Goal: Task Accomplishment & Management: Manage account settings

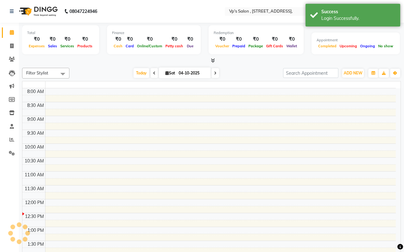
select select "en"
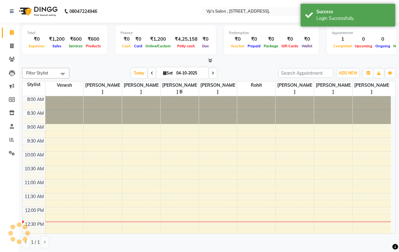
scroll to position [111, 0]
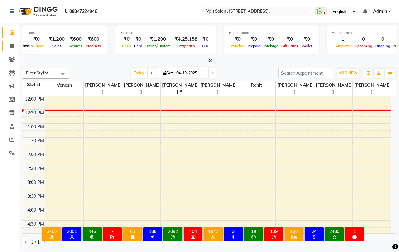
click at [11, 45] on icon at bounding box center [11, 46] width 3 height 5
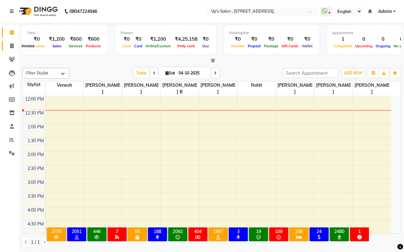
select select "service"
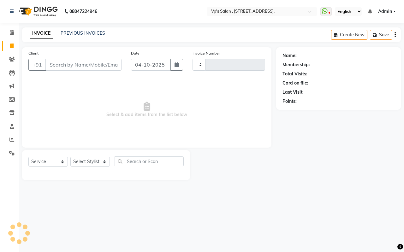
type input "1882"
select select "4917"
click at [91, 33] on link "PREVIOUS INVOICES" at bounding box center [83, 33] width 44 height 6
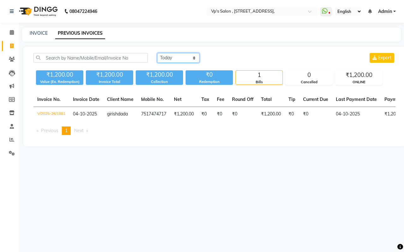
click at [172, 59] on select "[DATE] [DATE] Custom Range" at bounding box center [178, 58] width 42 height 10
select select "range"
click at [157, 53] on select "[DATE] [DATE] Custom Range" at bounding box center [178, 58] width 42 height 10
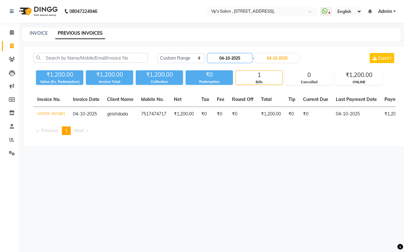
click at [239, 58] on input "04-10-2025" at bounding box center [230, 58] width 44 height 9
select select "10"
select select "2025"
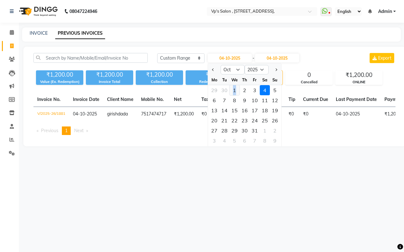
click at [235, 92] on div "1" at bounding box center [234, 90] width 10 height 10
type input "01-10-2025"
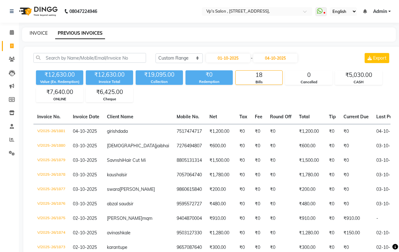
click at [38, 34] on link "INVOICE" at bounding box center [39, 33] width 18 height 6
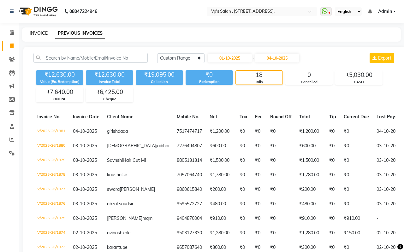
select select "service"
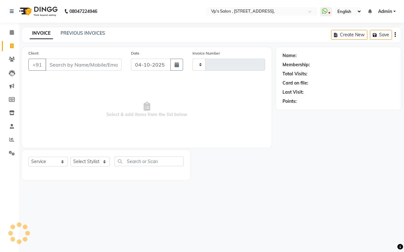
type input "1882"
select select "4917"
click at [63, 67] on input "Client" at bounding box center [83, 65] width 76 height 12
click at [76, 30] on div "PREVIOUS INVOICES" at bounding box center [83, 33] width 44 height 7
click at [86, 34] on link "PREVIOUS INVOICES" at bounding box center [83, 33] width 44 height 6
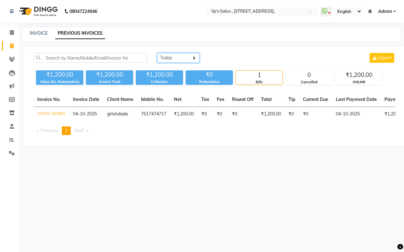
click at [175, 58] on select "[DATE] [DATE] Custom Range" at bounding box center [178, 58] width 42 height 10
select select "range"
click at [157, 53] on select "[DATE] [DATE] Custom Range" at bounding box center [178, 58] width 42 height 10
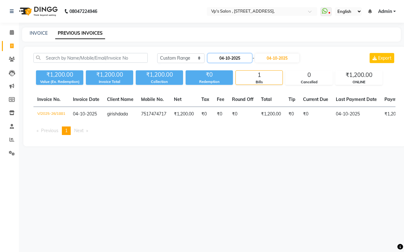
click at [242, 59] on input "04-10-2025" at bounding box center [230, 58] width 44 height 9
select select "10"
select select "2025"
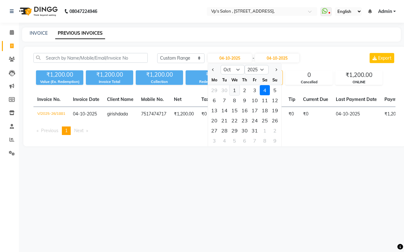
click at [235, 90] on div "1" at bounding box center [234, 90] width 10 height 10
type input "01-10-2025"
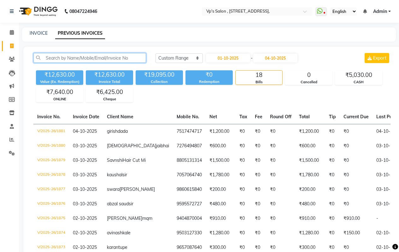
click at [66, 58] on input "text" at bounding box center [89, 58] width 113 height 10
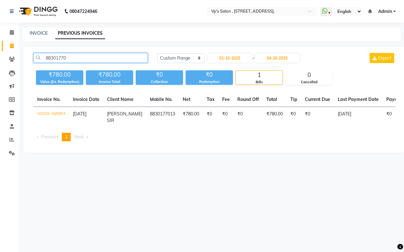
click at [73, 56] on input "88301770" at bounding box center [90, 58] width 114 height 10
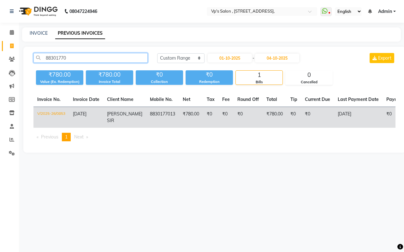
type input "88301770"
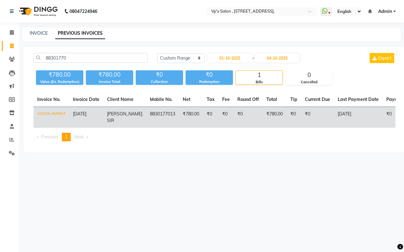
click at [121, 120] on td "[PERSON_NAME] SIR" at bounding box center [124, 117] width 43 height 21
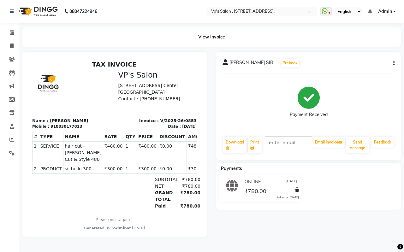
click at [393, 63] on icon "button" at bounding box center [393, 63] width 1 height 0
click at [349, 71] on div "Edit Invoice" at bounding box center [362, 71] width 43 height 8
select select "service"
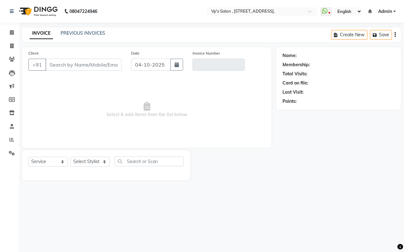
type input "8830177013"
type input "V/2025-26/0853"
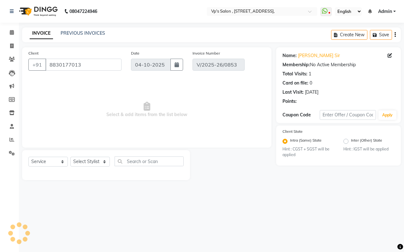
type input "[DATE]"
select select "select"
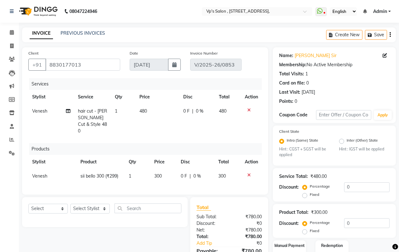
click at [158, 110] on td "480" at bounding box center [158, 121] width 44 height 34
select select "30153"
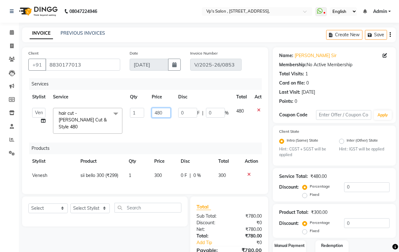
click at [165, 112] on input "480" at bounding box center [161, 113] width 19 height 10
type input "4"
type input "600"
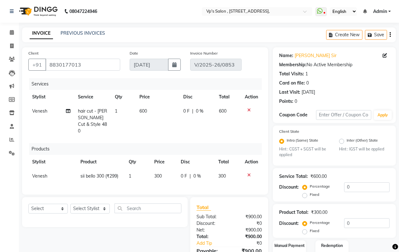
click at [249, 173] on icon at bounding box center [248, 175] width 3 height 4
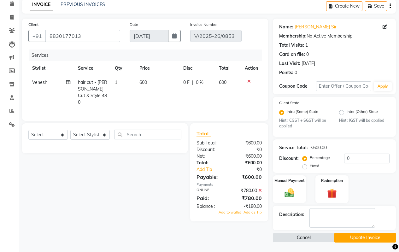
click at [261, 189] on icon at bounding box center [259, 190] width 3 height 4
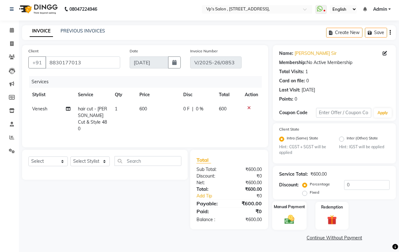
click at [287, 216] on img at bounding box center [289, 219] width 16 height 11
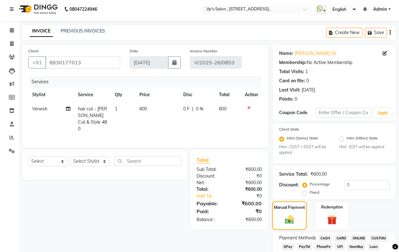
scroll to position [29, 0]
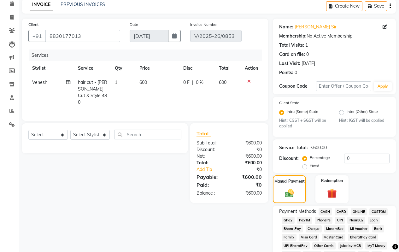
click at [361, 211] on span "ONLINE" at bounding box center [359, 211] width 16 height 7
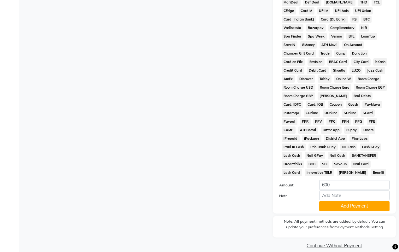
scroll to position [281, 0]
click at [340, 206] on button "Add Payment" at bounding box center [354, 206] width 70 height 10
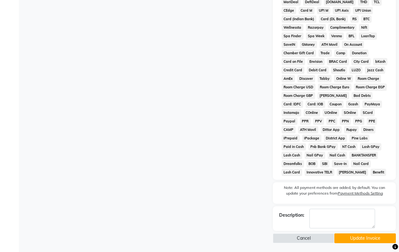
click at [351, 236] on button "Update Invoice" at bounding box center [365, 238] width 62 height 10
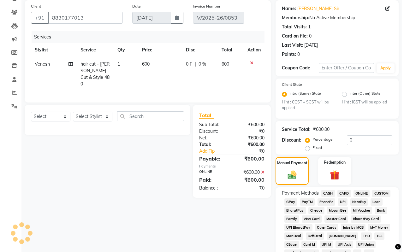
scroll to position [0, 0]
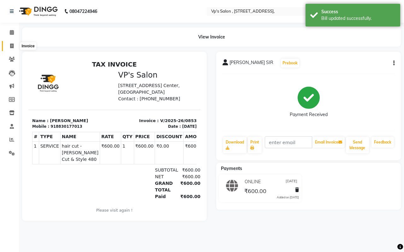
click at [13, 46] on icon at bounding box center [11, 46] width 3 height 5
select select "service"
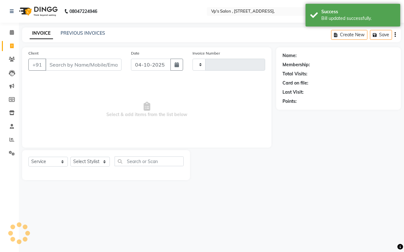
type input "1882"
select select "4917"
click at [65, 66] on input "Client" at bounding box center [83, 65] width 76 height 12
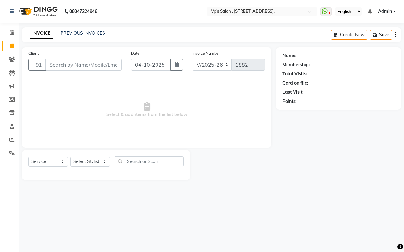
click at [56, 62] on input "Client" at bounding box center [83, 65] width 76 height 12
click at [176, 65] on icon "button" at bounding box center [176, 64] width 4 height 5
select select "10"
select select "2025"
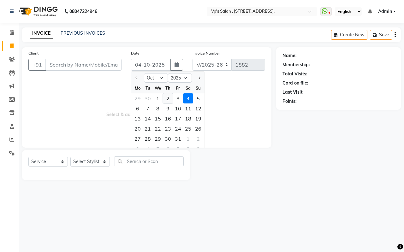
click at [163, 99] on div "2" at bounding box center [168, 98] width 10 height 10
type input "02-10-2025"
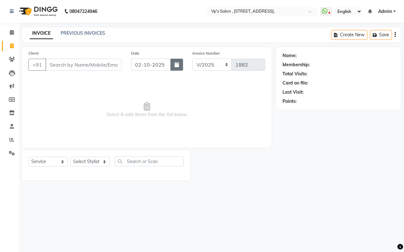
click at [178, 65] on icon "button" at bounding box center [176, 64] width 4 height 5
select select "10"
select select "2025"
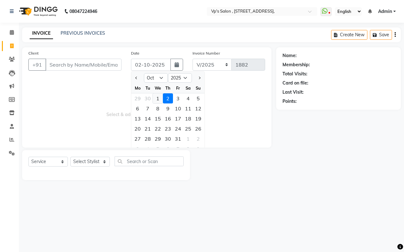
click at [158, 98] on div "1" at bounding box center [158, 98] width 10 height 10
type input "01-10-2025"
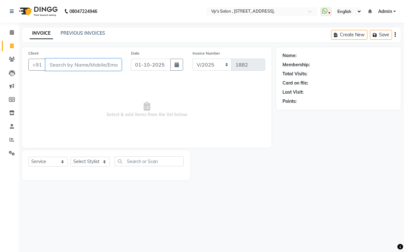
click at [91, 64] on input "Client" at bounding box center [83, 65] width 76 height 12
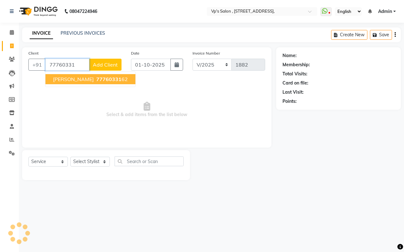
click at [74, 77] on span "[PERSON_NAME]" at bounding box center [73, 79] width 41 height 6
type input "7776033162"
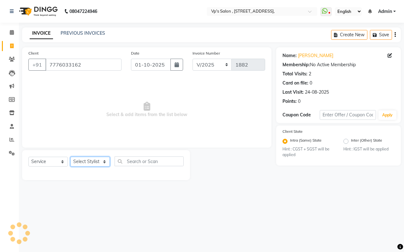
click at [92, 160] on select "Select Stylist [PERSON_NAME] [PERSON_NAME] [PERSON_NAME] [PERSON_NAME] priyanka…" at bounding box center [89, 162] width 39 height 10
select select "90260"
click at [70, 157] on select "Select Stylist [PERSON_NAME] [PERSON_NAME] [PERSON_NAME] [PERSON_NAME] priyanka…" at bounding box center [89, 162] width 39 height 10
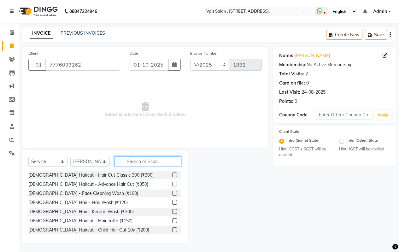
click at [138, 162] on input "text" at bounding box center [147, 161] width 67 height 10
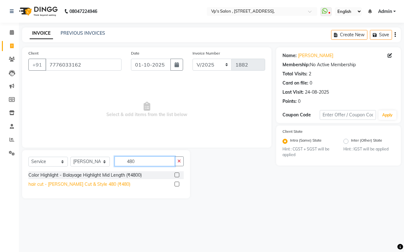
type input "480"
click at [98, 182] on div "hair cut - [PERSON_NAME] Cut & Style 480 (₹480)" at bounding box center [79, 184] width 102 height 7
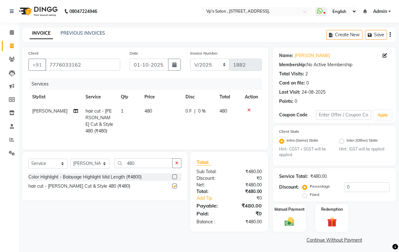
checkbox input "false"
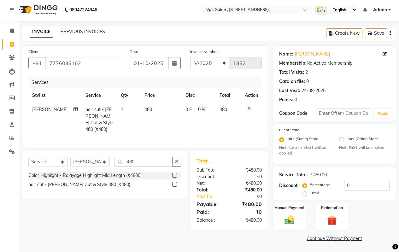
scroll to position [2, 0]
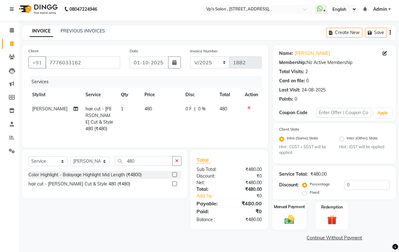
click at [281, 220] on div "Manual Payment" at bounding box center [289, 216] width 34 height 29
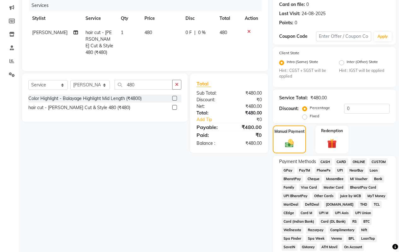
scroll to position [97, 0]
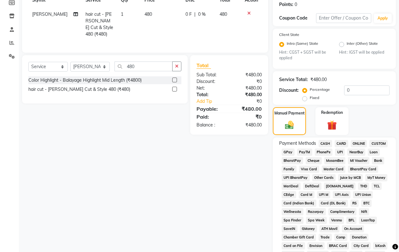
click at [355, 144] on span "ONLINE" at bounding box center [359, 143] width 16 height 7
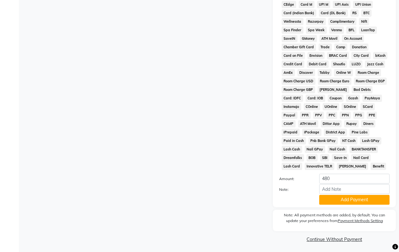
scroll to position [289, 0]
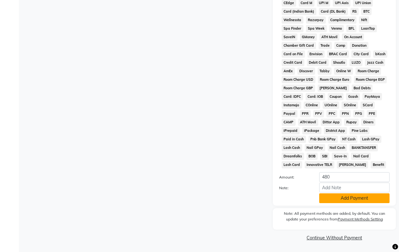
click at [341, 197] on button "Add Payment" at bounding box center [354, 198] width 70 height 10
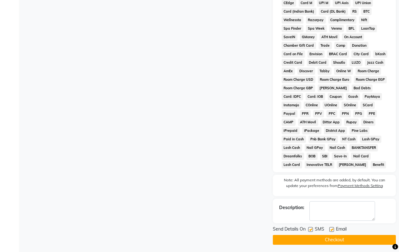
click at [321, 240] on button "Checkout" at bounding box center [334, 240] width 123 height 10
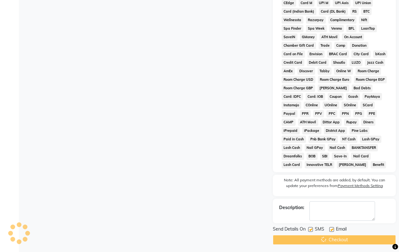
scroll to position [255, 0]
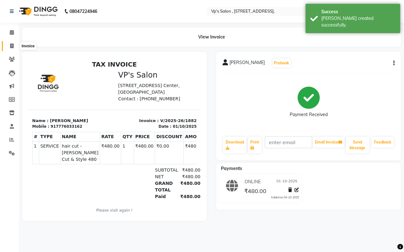
click at [14, 46] on span at bounding box center [11, 46] width 11 height 7
select select "service"
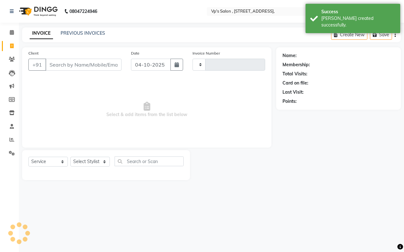
type input "1883"
select select "4917"
click at [178, 64] on icon "button" at bounding box center [176, 64] width 4 height 5
select select "10"
select select "2025"
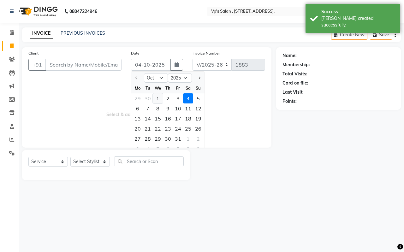
click at [158, 97] on div "1" at bounding box center [158, 98] width 10 height 10
type input "01-10-2025"
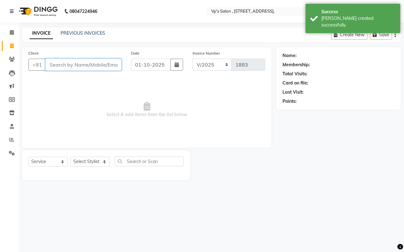
click at [88, 65] on input "Client" at bounding box center [83, 65] width 76 height 12
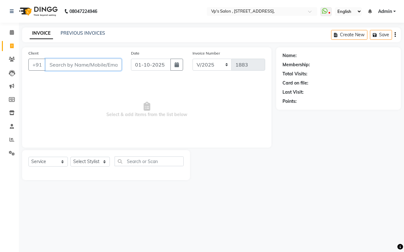
click at [52, 63] on input "Client" at bounding box center [83, 65] width 76 height 12
type input "8806727009"
click at [102, 60] on button "Add Client" at bounding box center [105, 65] width 32 height 12
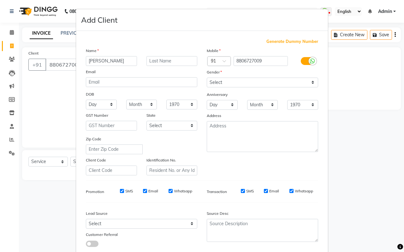
type input "[PERSON_NAME]"
click at [240, 82] on select "Select [DEMOGRAPHIC_DATA] [DEMOGRAPHIC_DATA] Other Prefer Not To Say" at bounding box center [262, 83] width 111 height 10
select select "[DEMOGRAPHIC_DATA]"
click at [207, 78] on select "Select [DEMOGRAPHIC_DATA] [DEMOGRAPHIC_DATA] Other Prefer Not To Say" at bounding box center [262, 83] width 111 height 10
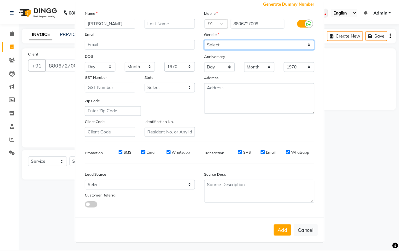
scroll to position [39, 0]
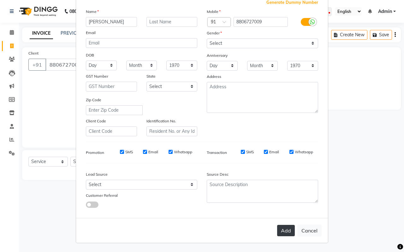
click at [282, 229] on button "Add" at bounding box center [286, 230] width 18 height 11
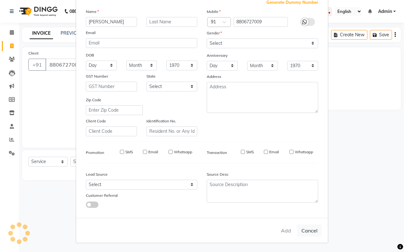
select select
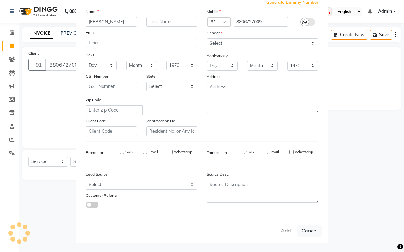
select select
checkbox input "false"
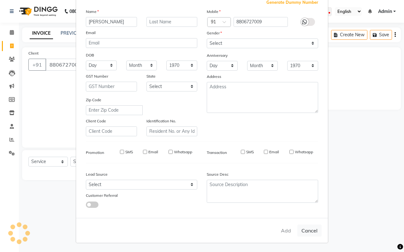
checkbox input "false"
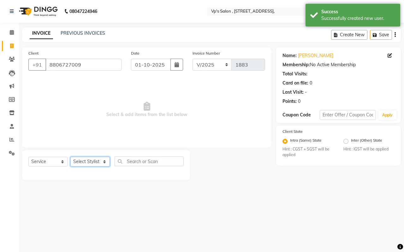
click at [82, 162] on select "Select Stylist [PERSON_NAME] [PERSON_NAME] [PERSON_NAME] [PERSON_NAME] priyanka…" at bounding box center [89, 162] width 39 height 10
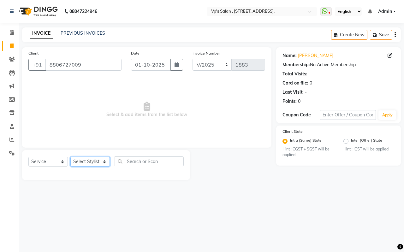
select select "90260"
click at [70, 157] on select "Select Stylist [PERSON_NAME] [PERSON_NAME] [PERSON_NAME] [PERSON_NAME] priyanka…" at bounding box center [89, 162] width 39 height 10
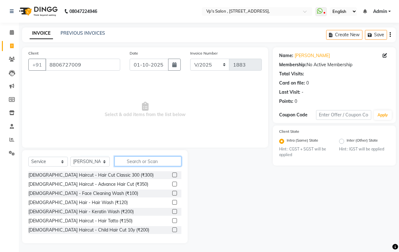
click at [137, 162] on input "text" at bounding box center [147, 161] width 67 height 10
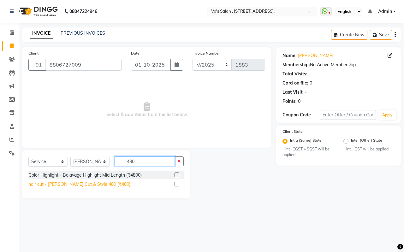
type input "480"
click at [103, 185] on div "hair cut - [PERSON_NAME] Cut & Style 480 (₹480)" at bounding box center [79, 184] width 102 height 7
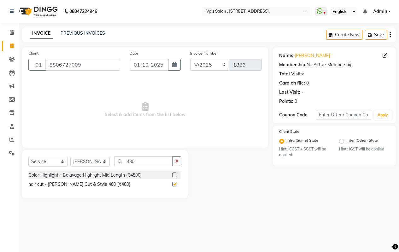
checkbox input "false"
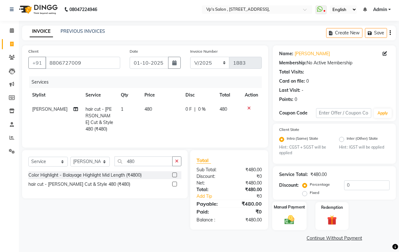
scroll to position [2, 0]
click at [285, 220] on img at bounding box center [289, 219] width 16 height 11
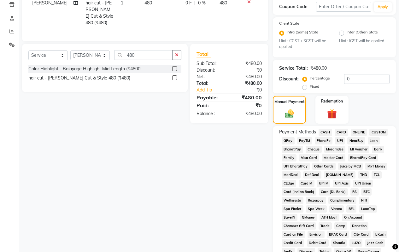
scroll to position [97, 0]
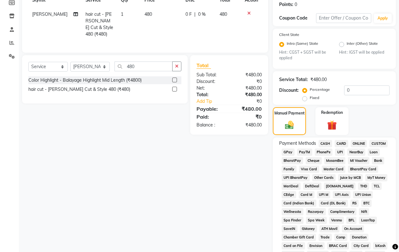
click at [355, 145] on span "ONLINE" at bounding box center [359, 143] width 16 height 7
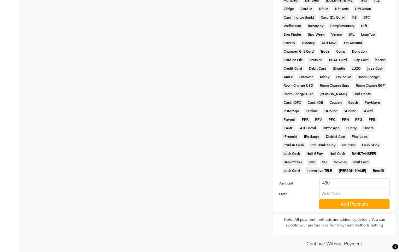
scroll to position [289, 0]
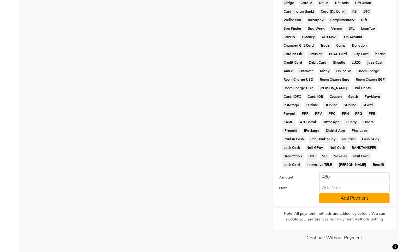
click at [340, 199] on button "Add Payment" at bounding box center [354, 198] width 70 height 10
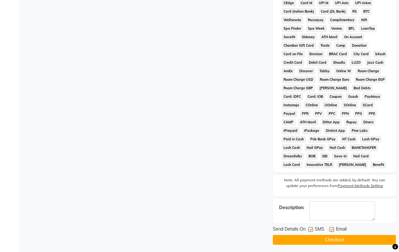
click at [323, 240] on button "Checkout" at bounding box center [334, 240] width 123 height 10
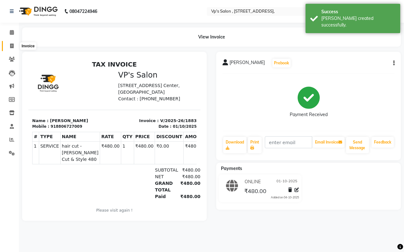
click at [13, 47] on icon at bounding box center [11, 46] width 3 height 5
select select "service"
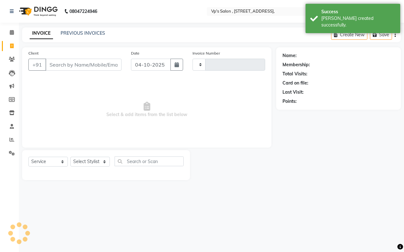
type input "1884"
select select "4917"
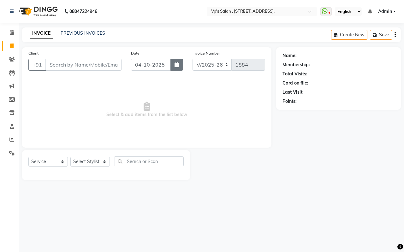
click at [176, 64] on icon "button" at bounding box center [176, 64] width 4 height 5
select select "10"
select select "2025"
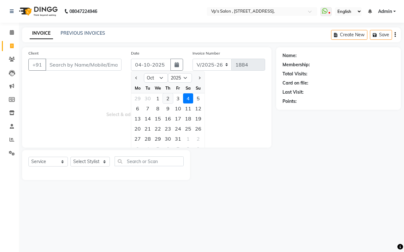
click at [172, 97] on div "2" at bounding box center [168, 98] width 10 height 10
type input "02-10-2025"
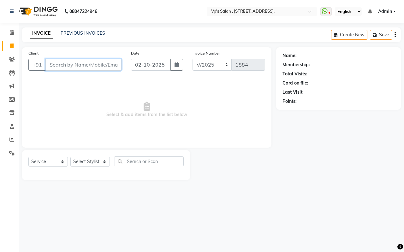
click at [68, 65] on input "Client" at bounding box center [83, 65] width 76 height 12
click at [52, 62] on input "Client" at bounding box center [83, 65] width 76 height 12
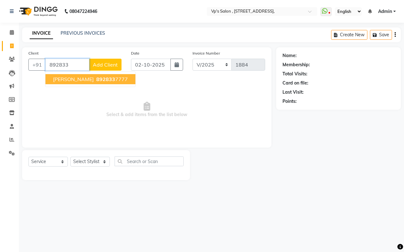
click at [61, 79] on span "[PERSON_NAME]" at bounding box center [73, 79] width 41 height 6
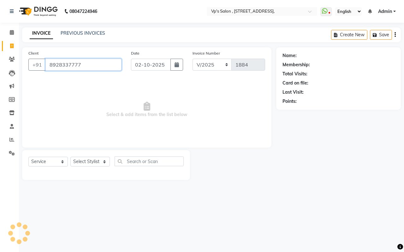
type input "8928337777"
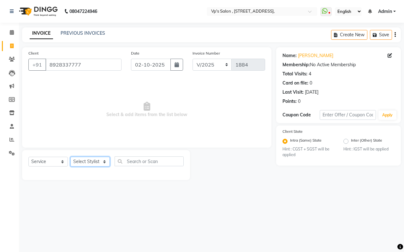
click at [88, 162] on select "Select Stylist [PERSON_NAME] [PERSON_NAME] [PERSON_NAME] [PERSON_NAME] priyanka…" at bounding box center [89, 162] width 39 height 10
select select "30153"
click at [70, 157] on select "Select Stylist [PERSON_NAME] [PERSON_NAME] [PERSON_NAME] [PERSON_NAME] priyanka…" at bounding box center [89, 162] width 39 height 10
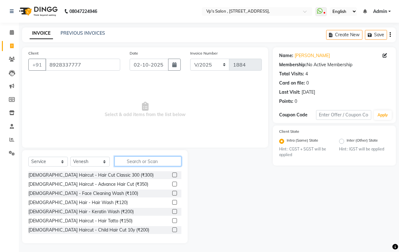
click at [136, 163] on input "text" at bounding box center [147, 161] width 67 height 10
click at [131, 162] on input "text" at bounding box center [147, 161] width 67 height 10
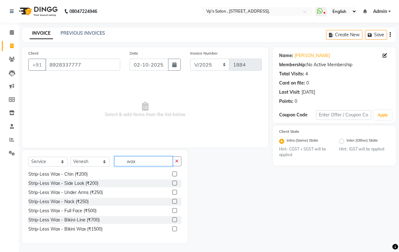
type input "wax"
click at [172, 194] on label at bounding box center [174, 192] width 5 height 5
click at [172, 194] on input "checkbox" at bounding box center [174, 193] width 4 height 4
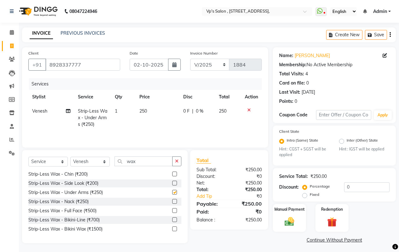
checkbox input "false"
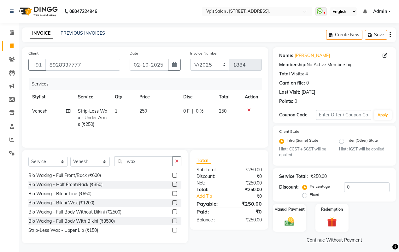
scroll to position [185, 0]
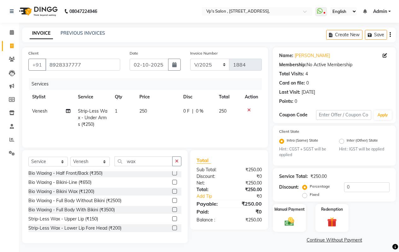
click at [172, 210] on label at bounding box center [174, 209] width 5 height 5
click at [172, 210] on input "checkbox" at bounding box center [174, 210] width 4 height 4
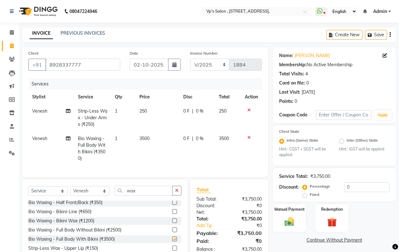
checkbox input "false"
click at [140, 195] on input "wax" at bounding box center [143, 191] width 58 height 10
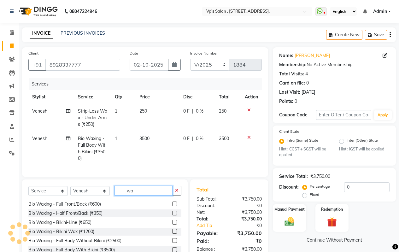
type input "w"
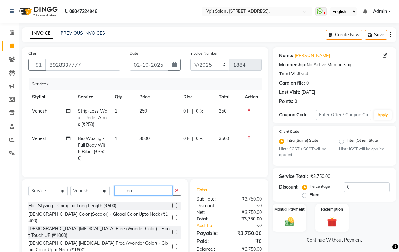
scroll to position [0, 0]
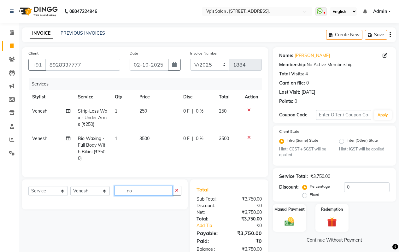
type input "n"
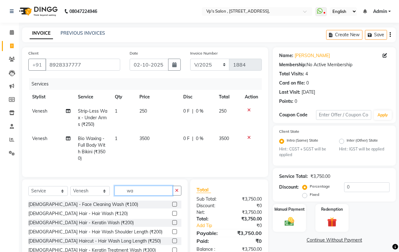
type input "wax"
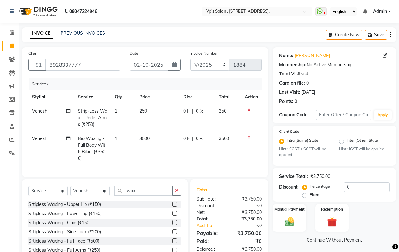
click at [172, 234] on label at bounding box center [174, 231] width 5 height 5
click at [172, 234] on input "checkbox" at bounding box center [174, 232] width 4 height 4
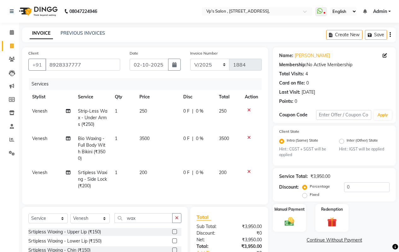
checkbox input "false"
click at [144, 223] on input "wax" at bounding box center [143, 218] width 58 height 10
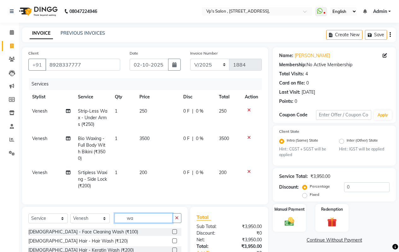
type input "w"
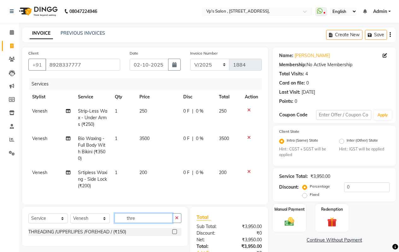
type input "thre"
click at [174, 234] on label at bounding box center [174, 231] width 5 height 5
click at [174, 234] on input "checkbox" at bounding box center [174, 232] width 4 height 4
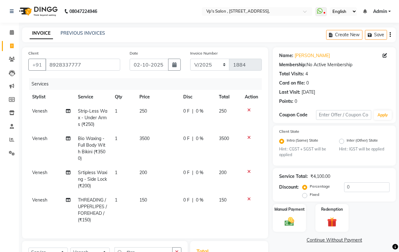
checkbox input "false"
click at [247, 173] on icon at bounding box center [248, 171] width 3 height 4
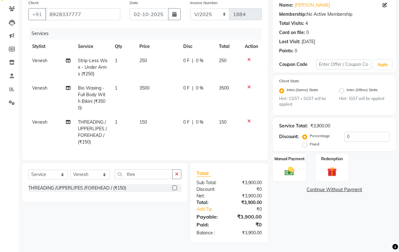
click at [165, 126] on td "150" at bounding box center [158, 132] width 44 height 34
select select "30153"
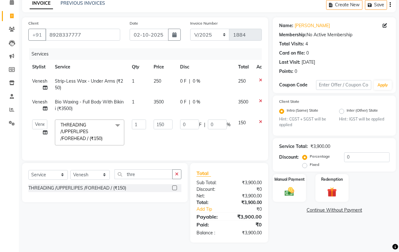
scroll to position [35, 0]
click at [166, 121] on input "150" at bounding box center [163, 125] width 19 height 10
type input "120"
click at [293, 236] on div "Name: [PERSON_NAME] Membership: No Active Membership Total Visits: 4 Card on fi…" at bounding box center [337, 129] width 128 height 225
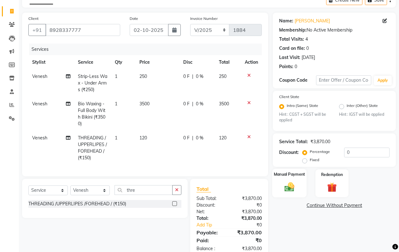
click at [295, 188] on img at bounding box center [289, 186] width 16 height 11
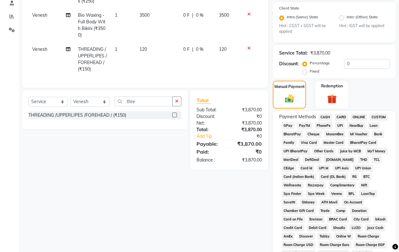
scroll to position [129, 0]
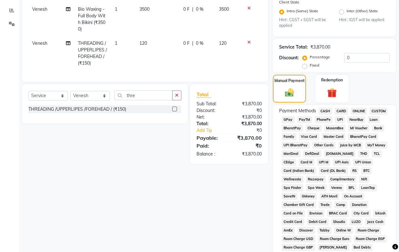
click at [359, 110] on span "ONLINE" at bounding box center [359, 111] width 16 height 7
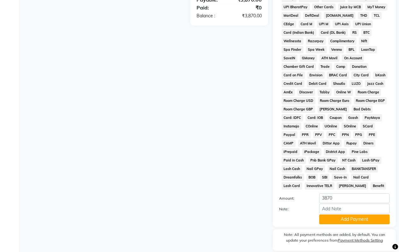
scroll to position [289, 0]
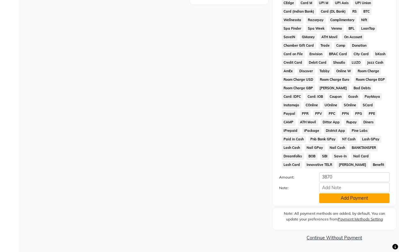
click at [337, 200] on button "Add Payment" at bounding box center [354, 198] width 70 height 10
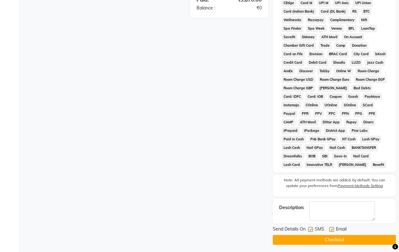
scroll to position [291, 0]
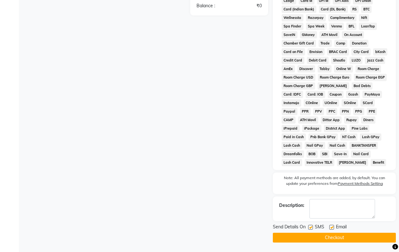
click at [307, 236] on button "Checkout" at bounding box center [334, 238] width 123 height 10
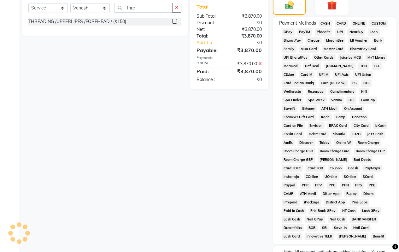
scroll to position [87, 0]
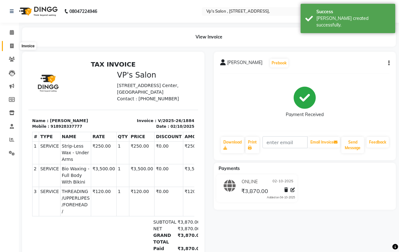
click at [10, 46] on icon at bounding box center [11, 46] width 3 height 5
select select "service"
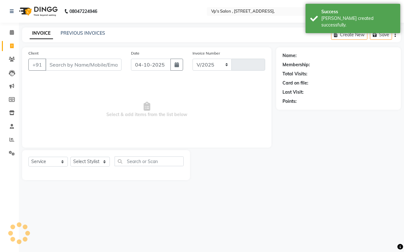
select select "4917"
type input "1885"
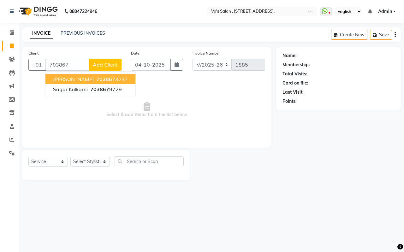
click at [80, 79] on span "[PERSON_NAME]" at bounding box center [73, 79] width 41 height 6
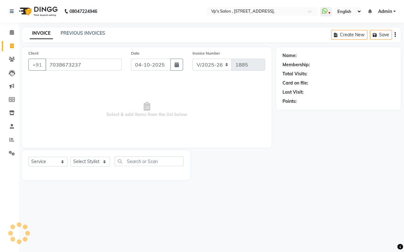
type input "7038673237"
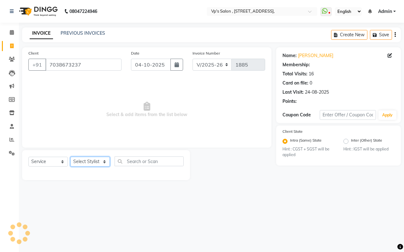
click at [94, 159] on select "Select Stylist [PERSON_NAME] [PERSON_NAME] [PERSON_NAME] [PERSON_NAME] priyanka…" at bounding box center [89, 162] width 39 height 10
click at [171, 66] on button "button" at bounding box center [176, 65] width 13 height 12
select select "10"
select select "2025"
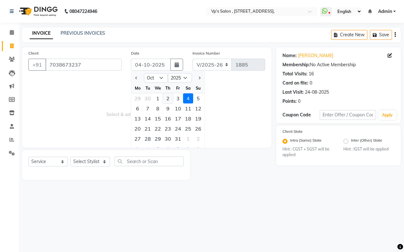
click at [164, 99] on div "2" at bounding box center [168, 98] width 10 height 10
type input "02-10-2025"
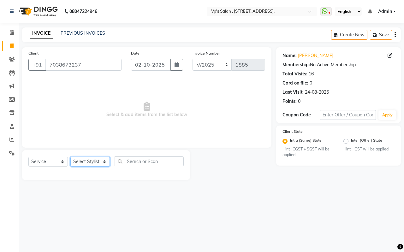
click at [95, 158] on select "Select Stylist [PERSON_NAME] [PERSON_NAME] [PERSON_NAME] [PERSON_NAME] priyanka…" at bounding box center [89, 162] width 39 height 10
select select "30153"
click at [70, 157] on select "Select Stylist [PERSON_NAME] [PERSON_NAME] [PERSON_NAME] [PERSON_NAME] priyanka…" at bounding box center [89, 162] width 39 height 10
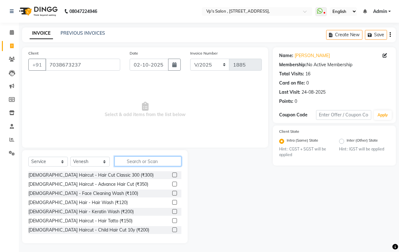
click at [129, 161] on input "text" at bounding box center [147, 161] width 67 height 10
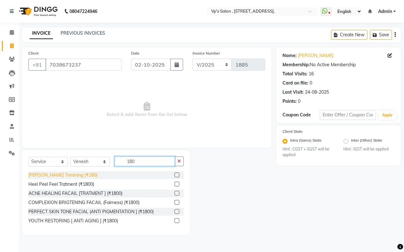
type input "180"
click at [90, 174] on div "[PERSON_NAME] Trimming (₹180)" at bounding box center [62, 175] width 69 height 7
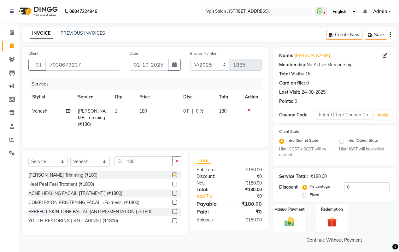
checkbox input "false"
click at [160, 114] on td "180" at bounding box center [158, 117] width 44 height 27
select select "30153"
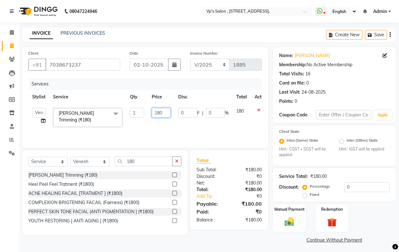
click at [161, 112] on input "180" at bounding box center [161, 113] width 19 height 10
type input "1"
type input "200"
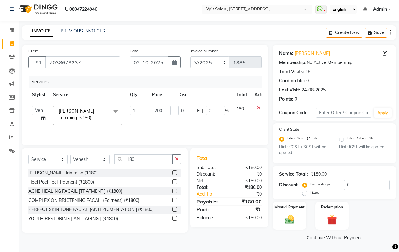
click at [270, 239] on div "Client [PHONE_NUMBER] Date [DATE] Invoice Number V/2025 V/[PHONE_NUMBER] Servic…" at bounding box center [144, 143] width 255 height 197
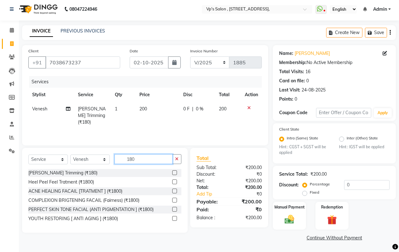
click at [145, 160] on input "180" at bounding box center [143, 159] width 58 height 10
type input "1"
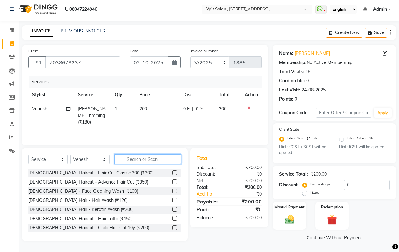
click at [122, 157] on input "text" at bounding box center [147, 159] width 67 height 10
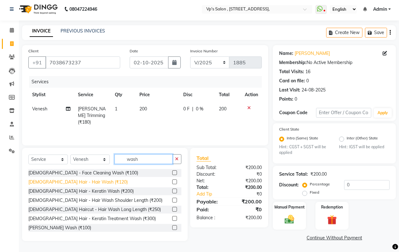
type input "wash"
click at [77, 180] on div "[DEMOGRAPHIC_DATA] Hair - Hair Wash (₹120)" at bounding box center [77, 182] width 99 height 7
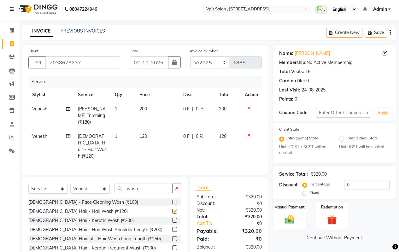
checkbox input "false"
click at [163, 138] on td "120" at bounding box center [158, 146] width 44 height 34
select select "30153"
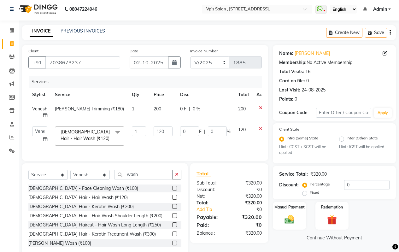
scroll to position [21, 0]
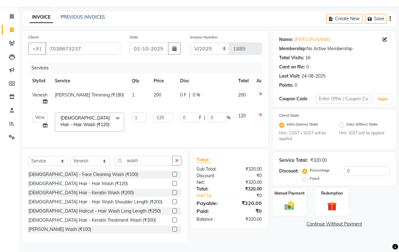
click at [298, 229] on div "Name: [PERSON_NAME] Membership: No Active Membership Total Visits: 16 Card on f…" at bounding box center [337, 136] width 128 height 211
click at [288, 227] on div "Name: [PERSON_NAME] Membership: No Active Membership Total Visits: 16 Card on f…" at bounding box center [337, 136] width 128 height 211
click at [150, 162] on input "wash" at bounding box center [143, 161] width 58 height 10
type input "w"
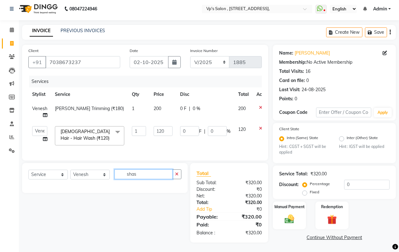
scroll to position [7, 0]
type input "s"
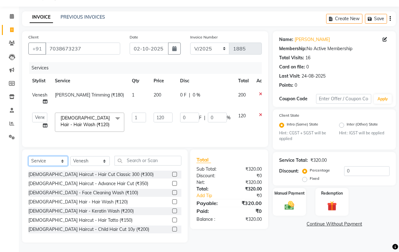
click at [46, 161] on select "Select Service Product Membership Package Voucher Prepaid Gift Card" at bounding box center [47, 161] width 39 height 10
select select "product"
click at [28, 156] on select "Select Service Product Membership Package Voucher Prepaid Gift Card" at bounding box center [47, 161] width 39 height 10
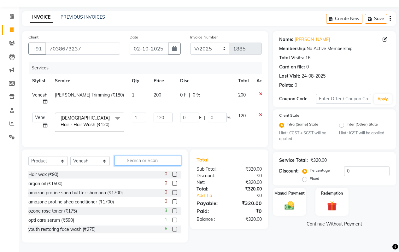
click at [134, 159] on input "text" at bounding box center [147, 161] width 67 height 10
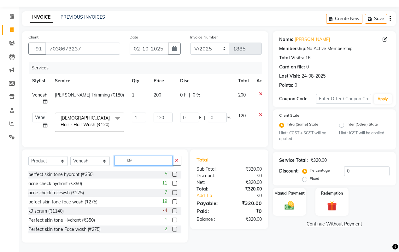
scroll to position [7, 0]
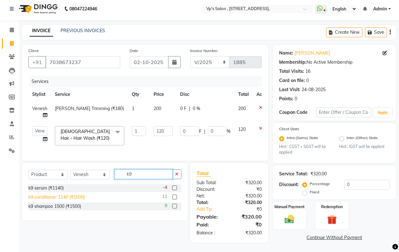
type input "k9"
click at [70, 198] on div "k9 conditioner 1140 (₹1500)" at bounding box center [56, 197] width 56 height 7
checkbox input "false"
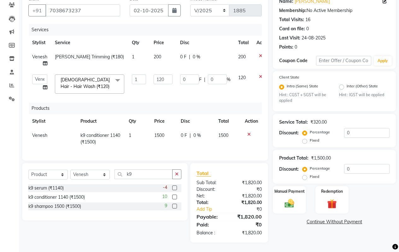
scroll to position [59, 0]
click at [57, 206] on div "k9 shampoo 1500 (₹1500)" at bounding box center [54, 206] width 53 height 7
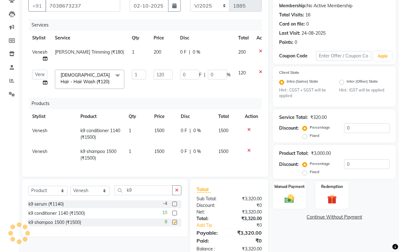
checkbox input "false"
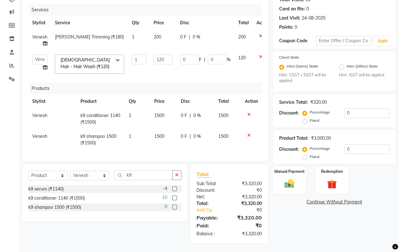
scroll to position [80, 0]
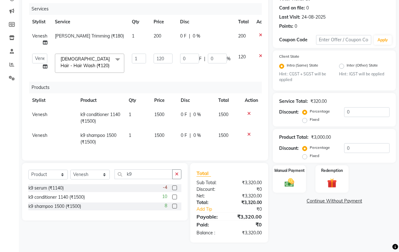
click at [314, 212] on div "Name: [PERSON_NAME] Membership: No Active Membership Total Visits: 16 Card on f…" at bounding box center [337, 107] width 128 height 270
click at [164, 132] on span "1500" at bounding box center [159, 135] width 10 height 6
select select "30153"
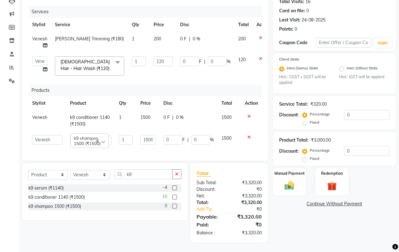
click at [192, 114] on div "0 F | 0 %" at bounding box center [188, 117] width 50 height 7
select select "30153"
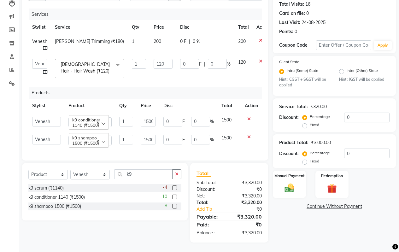
scroll to position [74, 0]
click at [212, 118] on span "%" at bounding box center [212, 121] width 4 height 7
click at [354, 150] on input "0" at bounding box center [366, 154] width 45 height 10
type input "5"
type input "75"
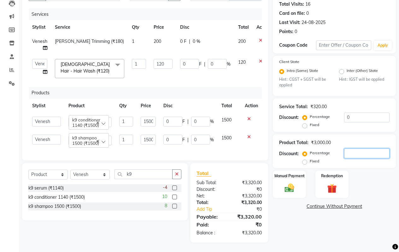
type input "5"
type input "75"
type input "5"
click at [324, 219] on div "Name: [PERSON_NAME] Membership: No Active Membership Total Visits: 16 Card on f…" at bounding box center [337, 110] width 128 height 265
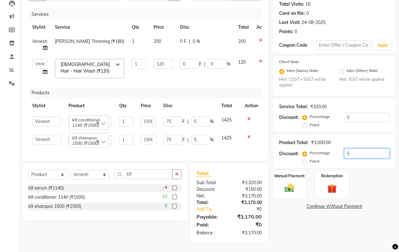
click at [356, 149] on input "5" at bounding box center [366, 154] width 45 height 10
type input "0"
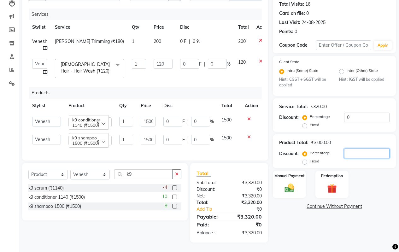
type input "1"
type input "15"
type input "1"
type input "15"
type input "1"
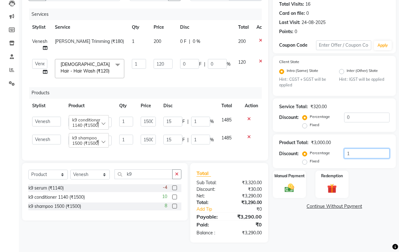
type input "10"
type input "150"
type input "10"
type input "150"
type input "10"
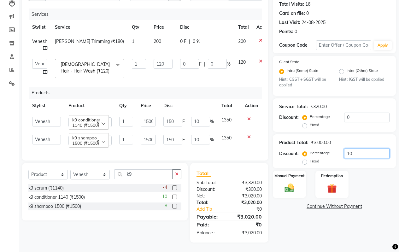
drag, startPoint x: 356, startPoint y: 146, endPoint x: 330, endPoint y: 161, distance: 30.6
click at [354, 149] on input "10" at bounding box center [366, 154] width 45 height 10
click at [311, 231] on div "Name: [PERSON_NAME] Membership: No Active Membership Total Visits: 16 Card on f…" at bounding box center [337, 110] width 128 height 265
click at [354, 149] on input "10" at bounding box center [366, 154] width 45 height 10
type input "1"
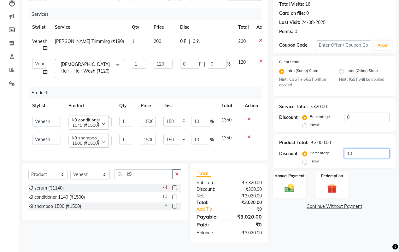
type input "15"
type input "1"
type input "15"
type input "1"
type input "0"
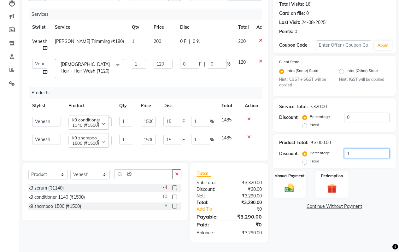
type input "0"
click at [158, 113] on td "1500" at bounding box center [148, 122] width 23 height 18
click at [151, 117] on input "1500" at bounding box center [148, 122] width 15 height 10
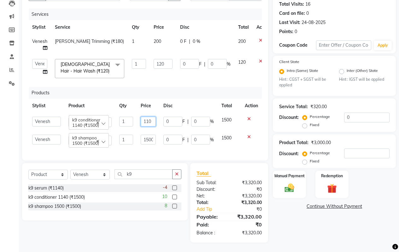
type input "1140"
click at [152, 136] on input "1500" at bounding box center [148, 140] width 15 height 10
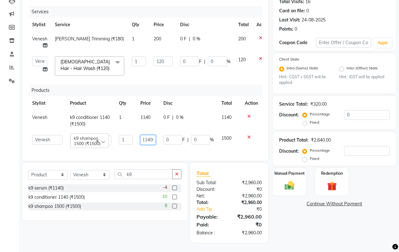
type input "1140"
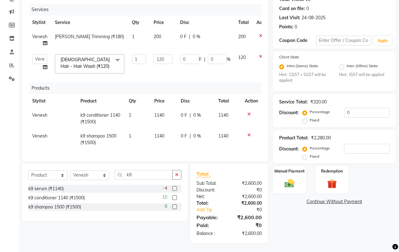
click at [326, 224] on div "Name: [PERSON_NAME] Membership: No Active Membership Total Visits: 16 Card on f…" at bounding box center [337, 108] width 128 height 270
click at [352, 147] on input "number" at bounding box center [366, 149] width 45 height 10
type input "5"
click at [307, 227] on div "Name: [PERSON_NAME] Membership: No Active Membership Total Visits: 16 Card on f…" at bounding box center [337, 108] width 128 height 270
click at [356, 149] on input "5" at bounding box center [366, 149] width 45 height 10
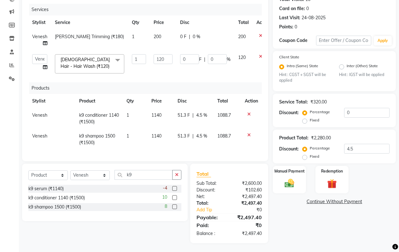
click at [305, 230] on div "Name: [PERSON_NAME] Membership: No Active Membership Total Visits: 16 Card on f…" at bounding box center [337, 108] width 128 height 270
click at [357, 151] on input "4.5" at bounding box center [366, 149] width 45 height 10
type input "4.4"
click at [289, 186] on img at bounding box center [289, 183] width 16 height 11
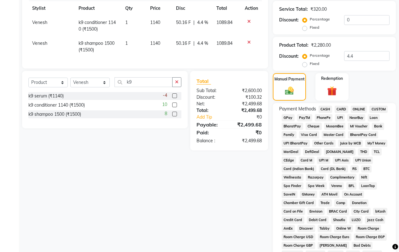
scroll to position [169, 0]
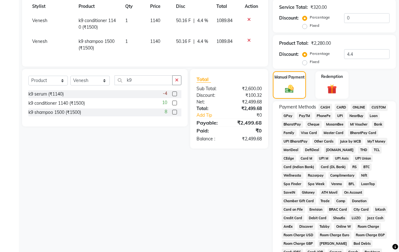
click at [358, 105] on span "ONLINE" at bounding box center [359, 107] width 16 height 7
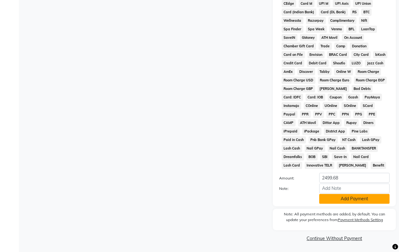
scroll to position [325, 0]
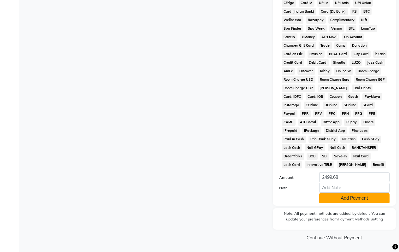
click at [339, 198] on button "Add Payment" at bounding box center [354, 198] width 70 height 10
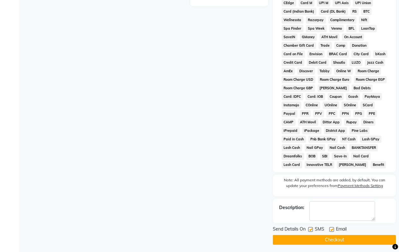
click at [312, 241] on button "Checkout" at bounding box center [334, 240] width 123 height 10
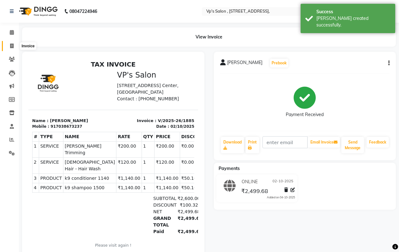
click at [10, 46] on icon at bounding box center [11, 46] width 3 height 5
select select "service"
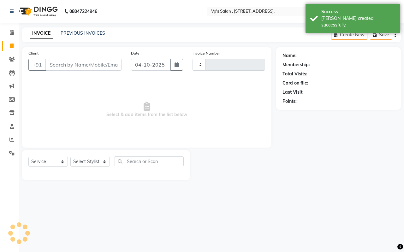
type input "1886"
select select "4917"
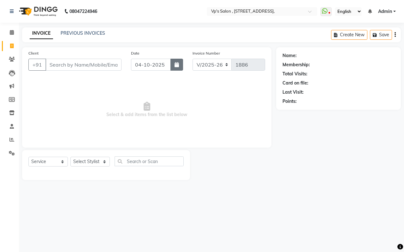
click at [174, 65] on button "button" at bounding box center [176, 65] width 13 height 12
select select "10"
select select "2025"
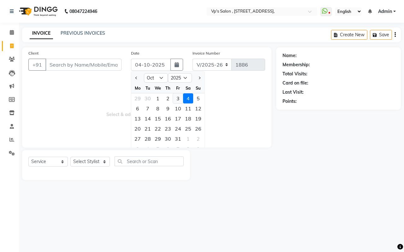
click at [178, 99] on div "3" at bounding box center [178, 98] width 10 height 10
type input "03-10-2025"
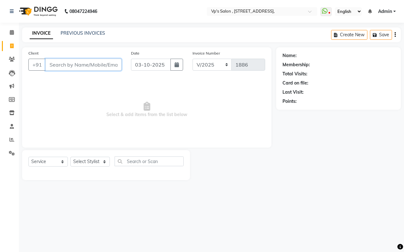
click at [70, 66] on input "Client" at bounding box center [83, 65] width 76 height 12
type input "8055901289"
click at [103, 60] on button "Add Client" at bounding box center [105, 65] width 32 height 12
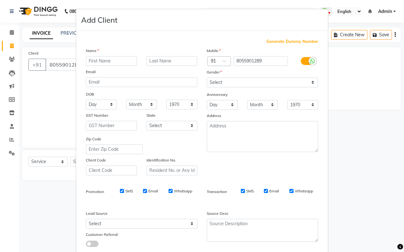
click at [89, 60] on input "text" at bounding box center [111, 61] width 51 height 10
click at [91, 59] on input "text" at bounding box center [111, 61] width 51 height 10
type input "gaurav sir"
click at [214, 82] on select "Select [DEMOGRAPHIC_DATA] [DEMOGRAPHIC_DATA] Other Prefer Not To Say" at bounding box center [262, 83] width 111 height 10
select select "[DEMOGRAPHIC_DATA]"
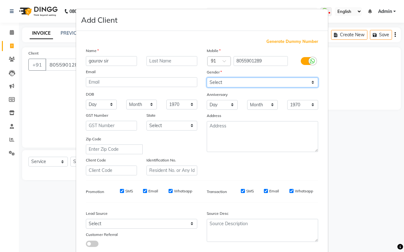
click at [207, 78] on select "Select [DEMOGRAPHIC_DATA] [DEMOGRAPHIC_DATA] Other Prefer Not To Say" at bounding box center [262, 83] width 111 height 10
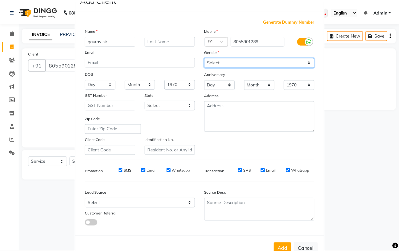
scroll to position [39, 0]
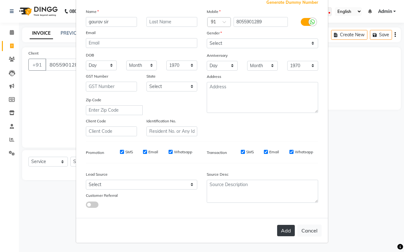
click at [278, 232] on button "Add" at bounding box center [286, 230] width 18 height 11
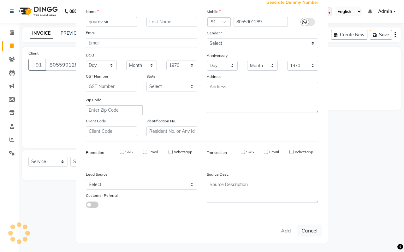
select select
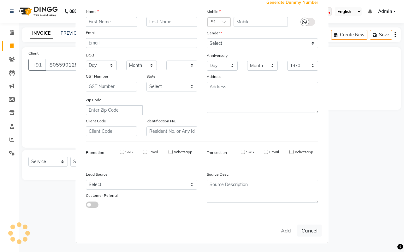
select select
checkbox input "false"
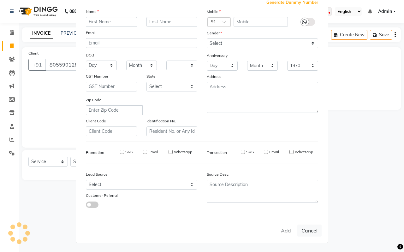
checkbox input "false"
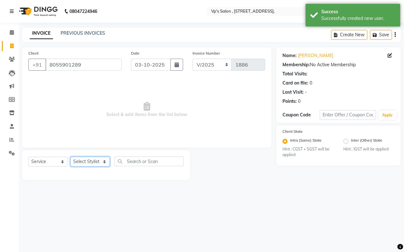
click at [89, 163] on select "Select Stylist [PERSON_NAME] [PERSON_NAME] [PERSON_NAME] [PERSON_NAME] priyanka…" at bounding box center [89, 162] width 39 height 10
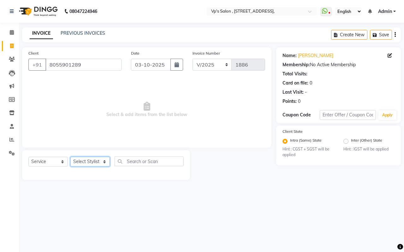
select select "67086"
click at [70, 157] on select "Select Stylist [PERSON_NAME] [PERSON_NAME] [PERSON_NAME] [PERSON_NAME] priyanka…" at bounding box center [89, 162] width 39 height 10
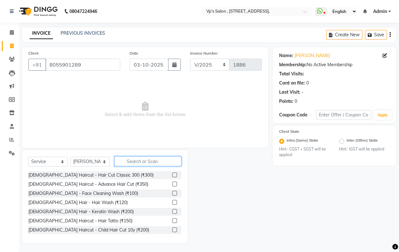
click at [132, 165] on input "text" at bounding box center [147, 161] width 67 height 10
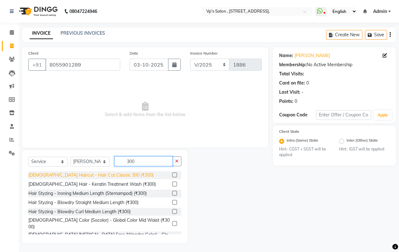
type input "300"
click at [91, 174] on div "[DEMOGRAPHIC_DATA] Haircut - Hair Cut Classic 300 (₹300)" at bounding box center [90, 175] width 125 height 7
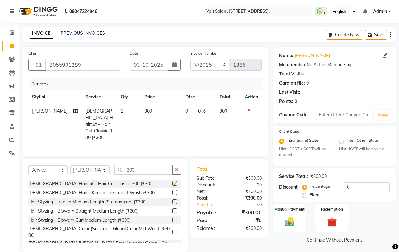
checkbox input "false"
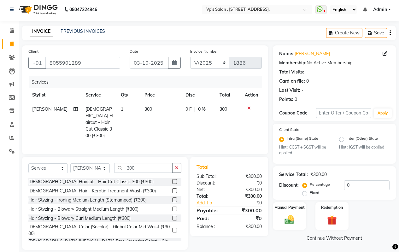
scroll to position [2, 0]
click at [291, 219] on img at bounding box center [289, 219] width 16 height 11
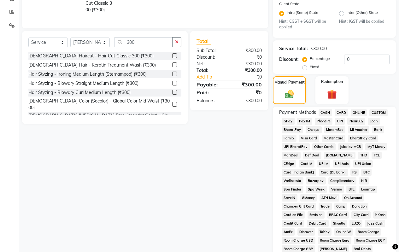
scroll to position [128, 0]
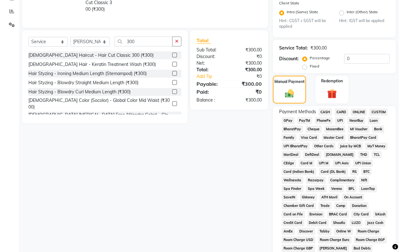
click at [326, 109] on span "CASH" at bounding box center [326, 112] width 14 height 7
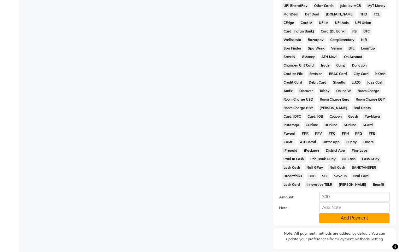
scroll to position [289, 0]
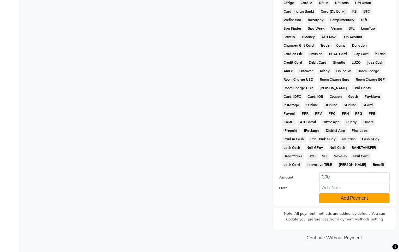
click at [346, 198] on button "Add Payment" at bounding box center [354, 198] width 70 height 10
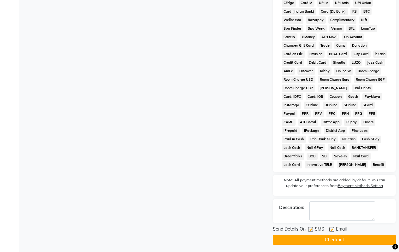
click at [320, 238] on button "Checkout" at bounding box center [334, 240] width 123 height 10
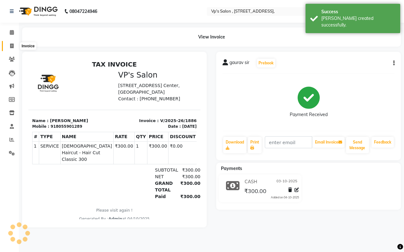
click at [12, 47] on icon at bounding box center [11, 46] width 3 height 5
select select "service"
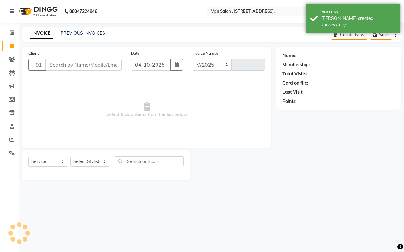
select select "4917"
type input "1887"
click at [174, 66] on button "button" at bounding box center [176, 65] width 13 height 12
select select "10"
select select "2025"
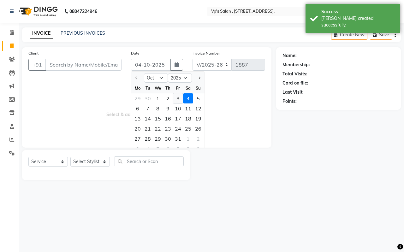
click at [176, 100] on div "3" at bounding box center [178, 98] width 10 height 10
type input "03-10-2025"
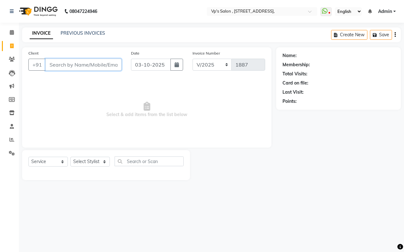
click at [53, 69] on input "Client" at bounding box center [83, 65] width 76 height 12
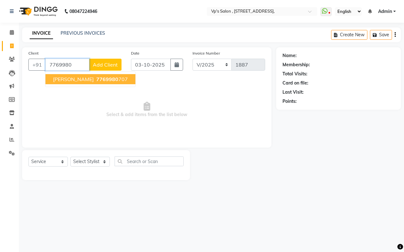
click at [70, 79] on span "[PERSON_NAME]" at bounding box center [73, 79] width 41 height 6
type input "7769980707"
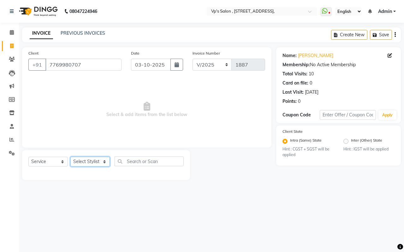
click at [81, 161] on select "Select Stylist [PERSON_NAME] [PERSON_NAME] [PERSON_NAME] [PERSON_NAME] priyanka…" at bounding box center [89, 162] width 39 height 10
select select "67086"
click at [70, 157] on select "Select Stylist [PERSON_NAME] [PERSON_NAME] [PERSON_NAME] [PERSON_NAME] priyanka…" at bounding box center [89, 162] width 39 height 10
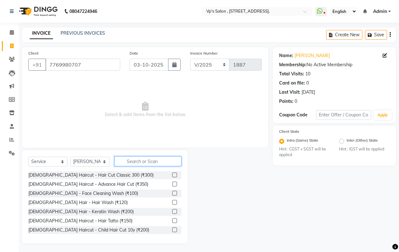
click at [140, 164] on input "text" at bounding box center [147, 161] width 67 height 10
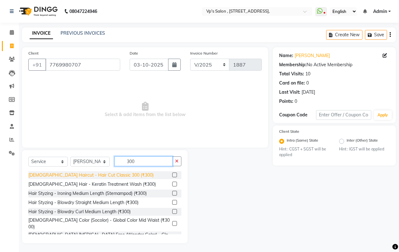
type input "300"
click at [108, 174] on div "[DEMOGRAPHIC_DATA] Haircut - Hair Cut Classic 300 (₹300)" at bounding box center [90, 175] width 125 height 7
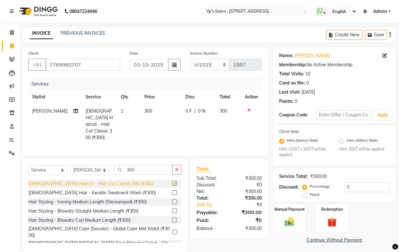
checkbox input "false"
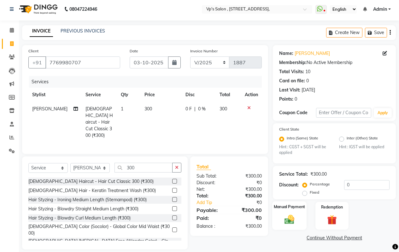
click at [295, 220] on img at bounding box center [289, 219] width 16 height 11
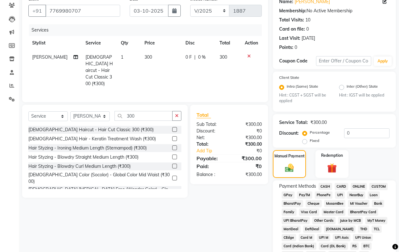
scroll to position [65, 0]
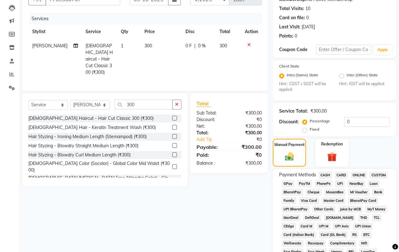
click at [326, 175] on span "CASH" at bounding box center [326, 175] width 14 height 7
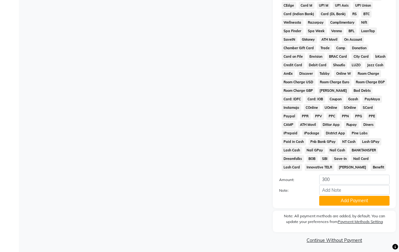
scroll to position [289, 0]
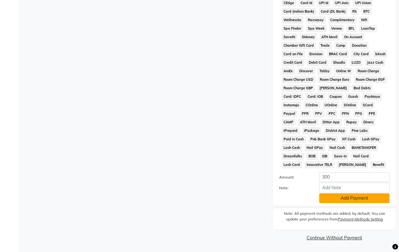
click at [341, 198] on button "Add Payment" at bounding box center [354, 198] width 70 height 10
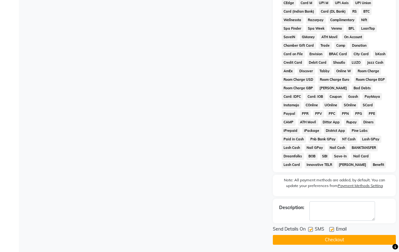
click at [314, 241] on button "Checkout" at bounding box center [334, 240] width 123 height 10
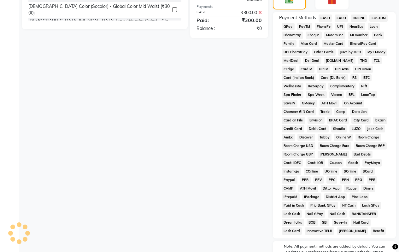
scroll to position [68, 0]
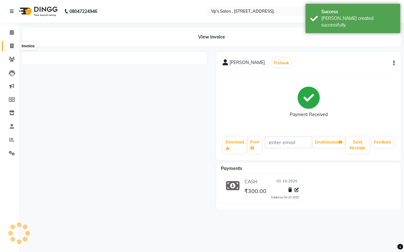
click at [11, 48] on span at bounding box center [11, 46] width 11 height 7
select select "service"
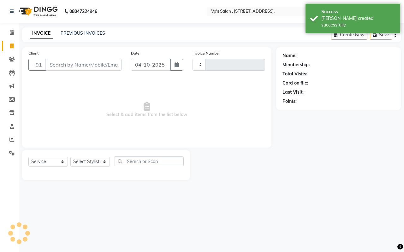
type input "1888"
select select "4917"
click at [174, 64] on icon "button" at bounding box center [176, 64] width 4 height 5
select select "10"
select select "2025"
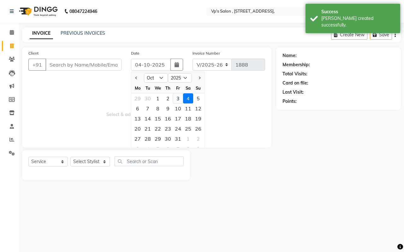
click at [179, 97] on div "3" at bounding box center [178, 98] width 10 height 10
type input "03-10-2025"
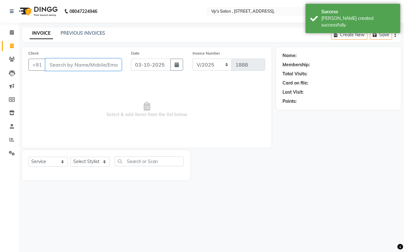
click at [77, 67] on input "Client" at bounding box center [83, 65] width 76 height 12
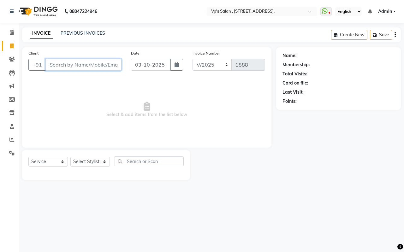
click at [72, 68] on input "Client" at bounding box center [83, 65] width 76 height 12
type input "9350370078"
click at [107, 62] on span "Add Client" at bounding box center [105, 65] width 25 height 6
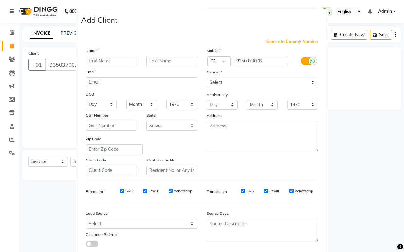
click at [101, 61] on input "text" at bounding box center [111, 61] width 51 height 10
type input "yogesh sir"
click at [220, 80] on select "Select [DEMOGRAPHIC_DATA] [DEMOGRAPHIC_DATA] Other Prefer Not To Say" at bounding box center [262, 83] width 111 height 10
select select "[DEMOGRAPHIC_DATA]"
click at [207, 78] on select "Select [DEMOGRAPHIC_DATA] [DEMOGRAPHIC_DATA] Other Prefer Not To Say" at bounding box center [262, 83] width 111 height 10
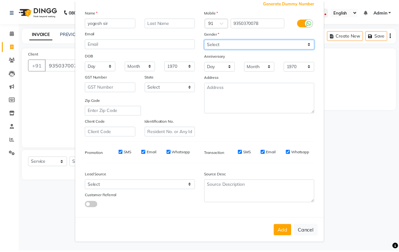
scroll to position [39, 0]
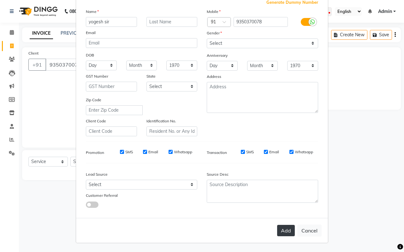
click at [280, 229] on button "Add" at bounding box center [286, 230] width 18 height 11
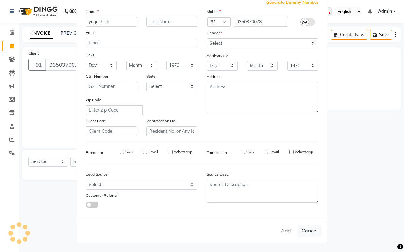
select select
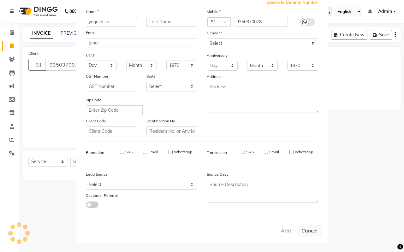
select select
checkbox input "false"
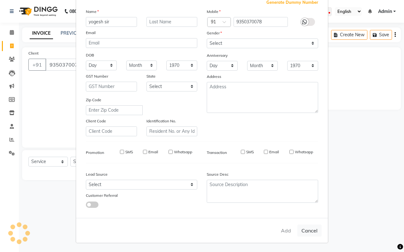
checkbox input "false"
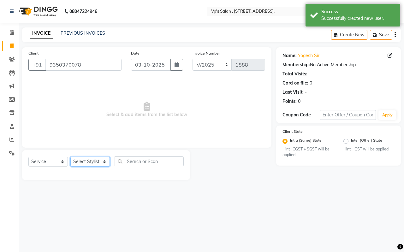
click at [83, 162] on select "Select Stylist [PERSON_NAME] [PERSON_NAME] [PERSON_NAME] [PERSON_NAME] priyanka…" at bounding box center [89, 162] width 39 height 10
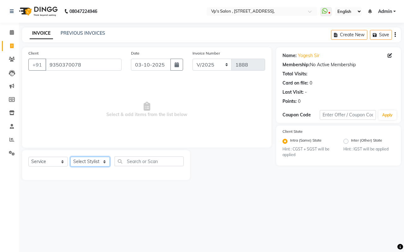
select select "90260"
click at [70, 157] on select "Select Stylist [PERSON_NAME] [PERSON_NAME] [PERSON_NAME] [PERSON_NAME] priyanka…" at bounding box center [89, 162] width 39 height 10
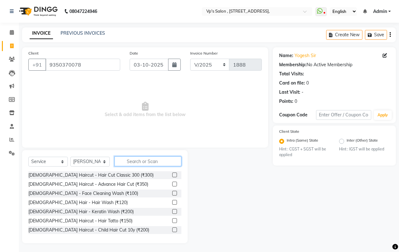
click at [127, 163] on input "text" at bounding box center [147, 161] width 67 height 10
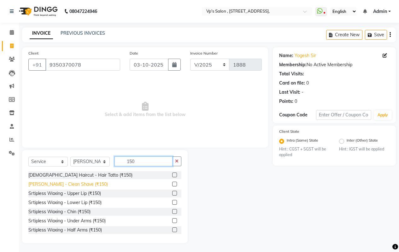
type input "150"
click at [82, 182] on div "[PERSON_NAME] - Clean Shave (₹150)" at bounding box center [67, 184] width 79 height 7
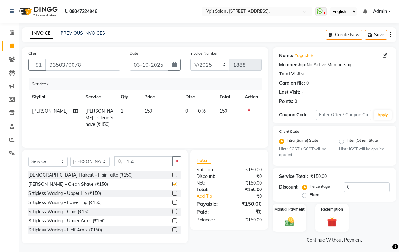
checkbox input "false"
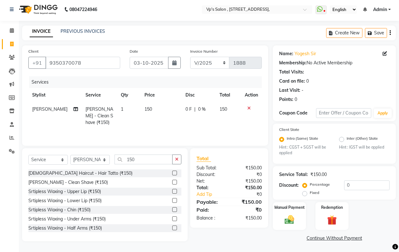
scroll to position [2, 0]
click at [288, 219] on img at bounding box center [289, 219] width 16 height 11
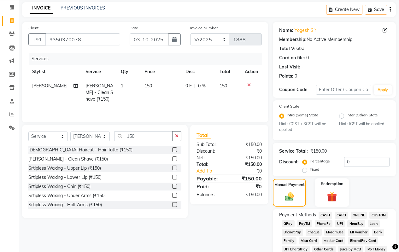
scroll to position [65, 0]
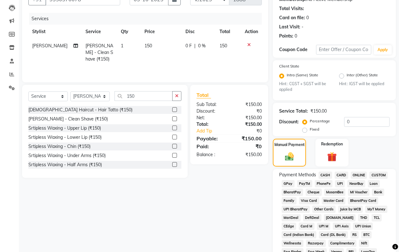
click at [358, 174] on span "ONLINE" at bounding box center [359, 175] width 16 height 7
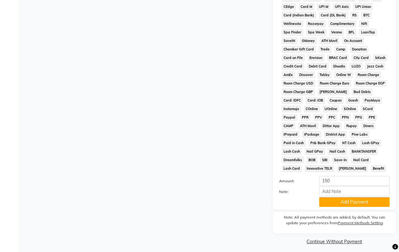
scroll to position [289, 0]
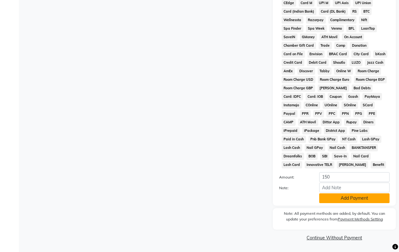
click at [346, 200] on button "Add Payment" at bounding box center [354, 198] width 70 height 10
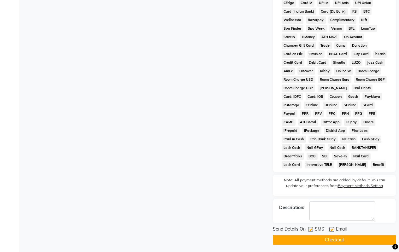
click at [317, 242] on button "Checkout" at bounding box center [334, 240] width 123 height 10
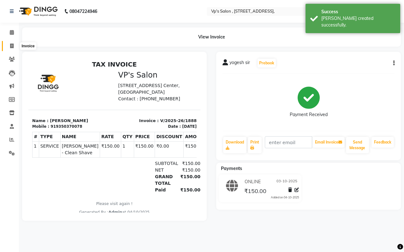
click at [13, 44] on icon at bounding box center [11, 46] width 3 height 5
select select "service"
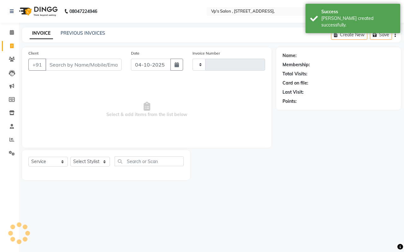
type input "1889"
select select "4917"
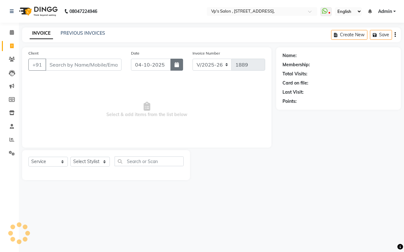
click at [176, 66] on icon "button" at bounding box center [176, 64] width 4 height 5
select select "10"
select select "2025"
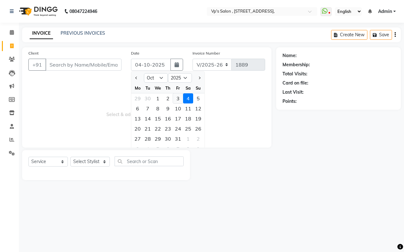
click at [175, 97] on div "3" at bounding box center [178, 98] width 10 height 10
type input "03-10-2025"
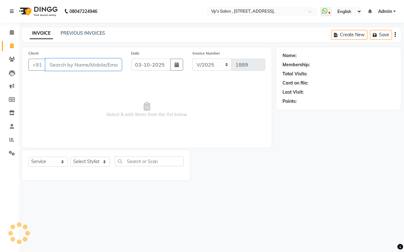
click at [89, 62] on input "Client" at bounding box center [83, 65] width 76 height 12
click at [75, 67] on input "Client" at bounding box center [83, 65] width 76 height 12
click at [55, 69] on input "Client" at bounding box center [83, 65] width 76 height 12
click at [59, 62] on input "Client" at bounding box center [83, 65] width 76 height 12
click at [53, 62] on input "Client" at bounding box center [83, 65] width 76 height 12
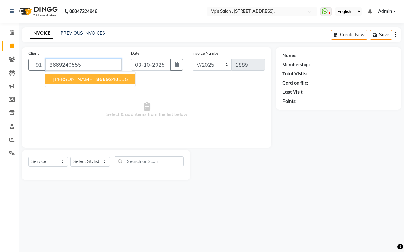
type input "8669240555"
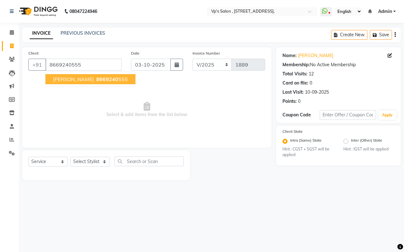
click at [76, 80] on span "[PERSON_NAME]" at bounding box center [73, 79] width 41 height 6
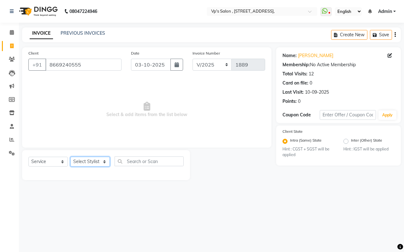
click at [89, 165] on select "Select Stylist [PERSON_NAME] [PERSON_NAME] [PERSON_NAME] [PERSON_NAME] priyanka…" at bounding box center [89, 162] width 39 height 10
select select "67086"
click at [70, 157] on select "Select Stylist [PERSON_NAME] [PERSON_NAME] [PERSON_NAME] [PERSON_NAME] priyanka…" at bounding box center [89, 162] width 39 height 10
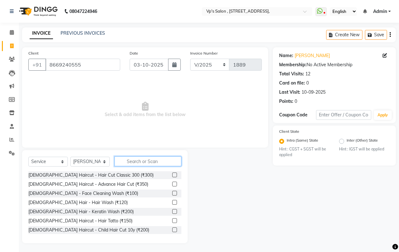
click at [135, 164] on input "text" at bounding box center [147, 161] width 67 height 10
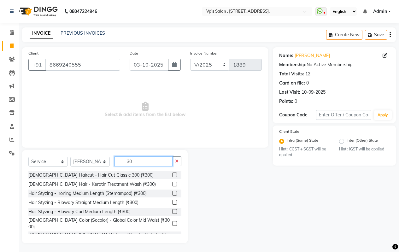
type input "3"
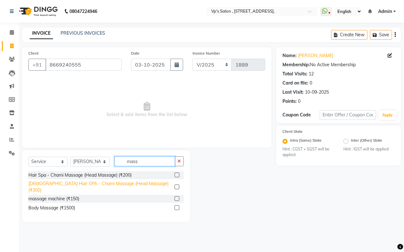
type input "mass"
click at [124, 184] on div "[DEMOGRAPHIC_DATA] Hair SPA - Chami Massage (Head Massage) (₹300)" at bounding box center [100, 186] width 144 height 13
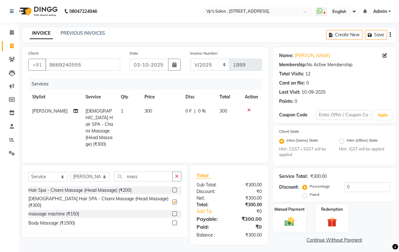
checkbox input "false"
click at [143, 175] on input "mass" at bounding box center [143, 177] width 58 height 10
type input "m"
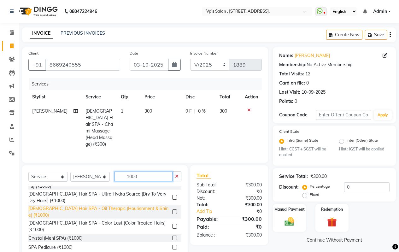
scroll to position [14, 0]
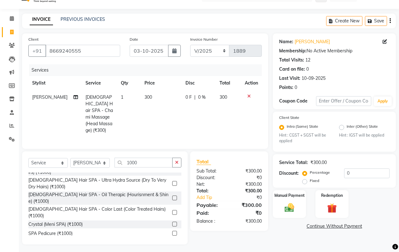
click at [77, 239] on div "CTM [PERSON_NAME] Clean Up (₹1000)" at bounding box center [69, 242] width 83 height 7
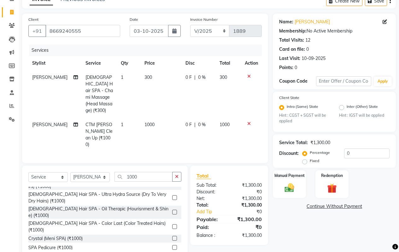
scroll to position [41, 0]
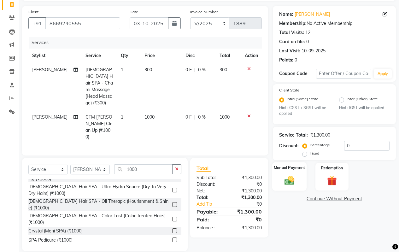
click at [291, 184] on img at bounding box center [289, 180] width 16 height 11
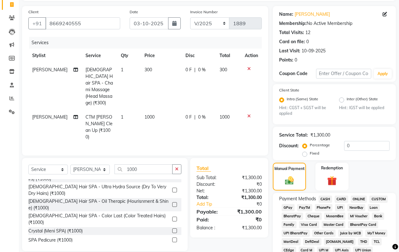
click at [361, 198] on span "ONLINE" at bounding box center [359, 199] width 16 height 7
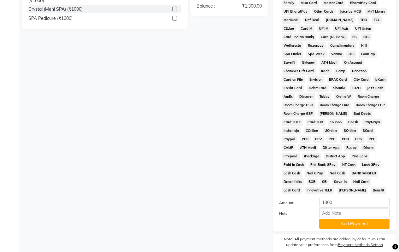
scroll to position [289, 0]
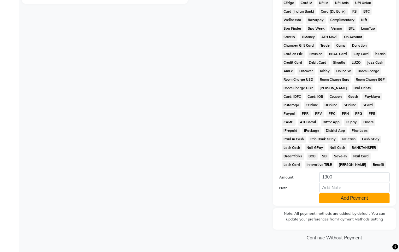
click at [338, 198] on button "Add Payment" at bounding box center [354, 198] width 70 height 10
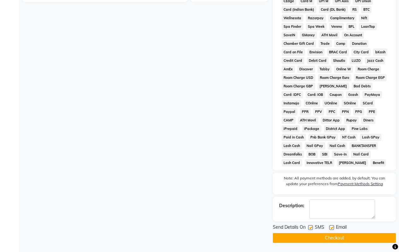
scroll to position [291, 0]
click at [323, 237] on button "Checkout" at bounding box center [334, 238] width 123 height 10
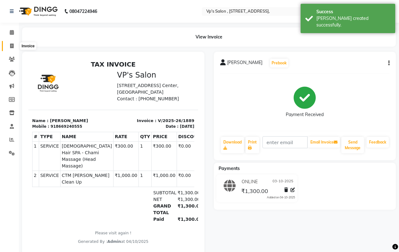
click at [12, 43] on span at bounding box center [11, 46] width 11 height 7
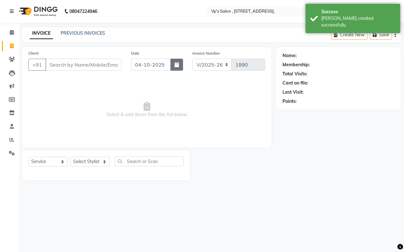
click at [181, 67] on button "button" at bounding box center [176, 65] width 13 height 12
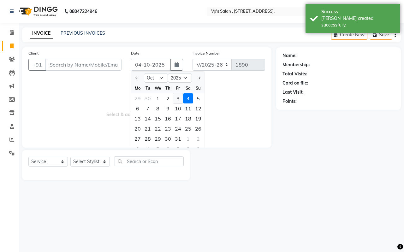
click at [176, 97] on div "3" at bounding box center [178, 98] width 10 height 10
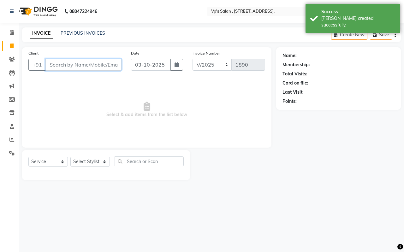
click at [54, 63] on input "Client" at bounding box center [83, 65] width 76 height 12
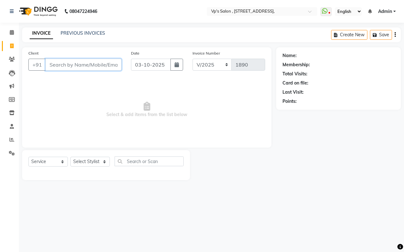
click at [58, 69] on input "Client" at bounding box center [83, 65] width 76 height 12
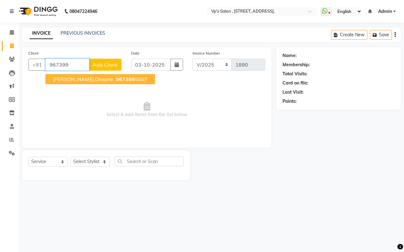
click at [63, 79] on span "[PERSON_NAME] dhepne" at bounding box center [83, 79] width 60 height 6
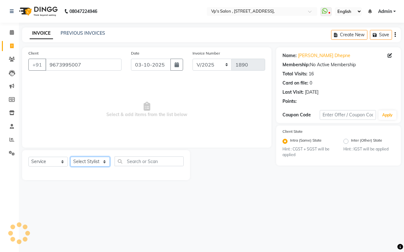
drag, startPoint x: 81, startPoint y: 161, endPoint x: 79, endPoint y: 157, distance: 3.9
click at [81, 161] on select "Select Stylist [PERSON_NAME] [PERSON_NAME] [PERSON_NAME] [PERSON_NAME] priyanka…" at bounding box center [89, 162] width 39 height 10
click at [70, 157] on select "Select Stylist [PERSON_NAME] [PERSON_NAME] [PERSON_NAME] [PERSON_NAME] priyanka…" at bounding box center [89, 162] width 39 height 10
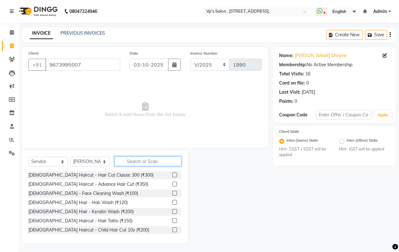
click at [137, 166] on input "text" at bounding box center [147, 161] width 67 height 10
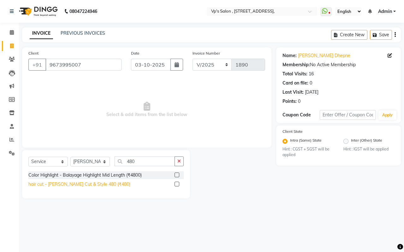
click at [92, 185] on div "hair cut - [PERSON_NAME] Cut & Style 480 (₹480)" at bounding box center [79, 184] width 102 height 7
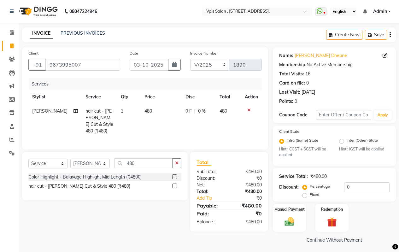
click at [172, 120] on td "480" at bounding box center [161, 121] width 41 height 34
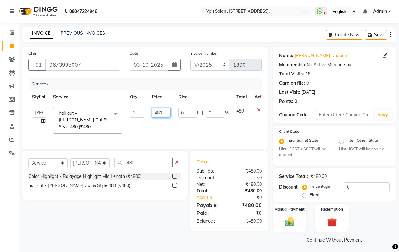
click at [166, 110] on input "480" at bounding box center [161, 113] width 19 height 10
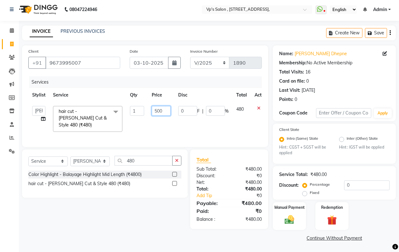
scroll to position [2, 0]
click at [291, 218] on img at bounding box center [289, 219] width 16 height 11
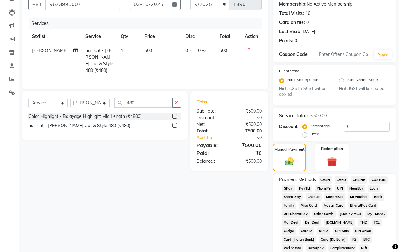
scroll to position [65, 0]
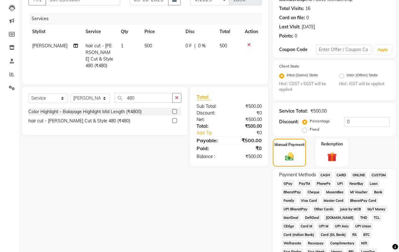
click at [323, 176] on span "CASH" at bounding box center [326, 175] width 14 height 7
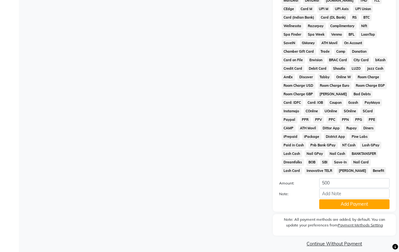
scroll to position [289, 0]
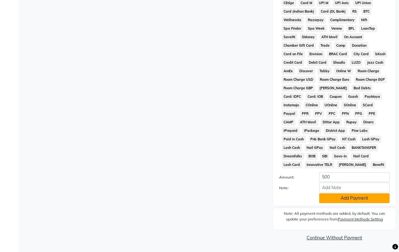
click at [347, 201] on button "Add Payment" at bounding box center [354, 198] width 70 height 10
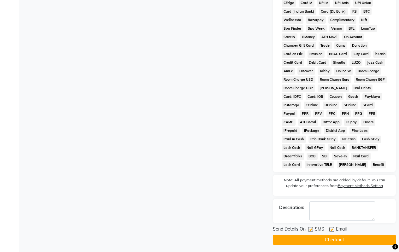
click at [325, 237] on button "Checkout" at bounding box center [334, 240] width 123 height 10
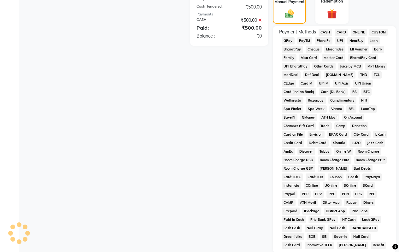
scroll to position [76, 0]
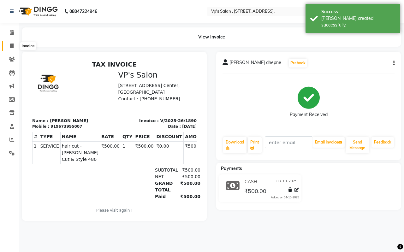
click at [10, 47] on icon at bounding box center [11, 46] width 3 height 5
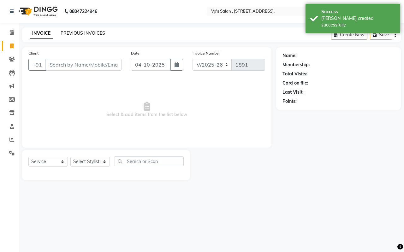
click at [74, 30] on link "PREVIOUS INVOICES" at bounding box center [83, 33] width 44 height 6
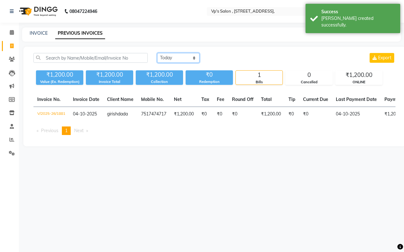
click at [190, 56] on select "[DATE] [DATE] Custom Range" at bounding box center [178, 58] width 42 height 10
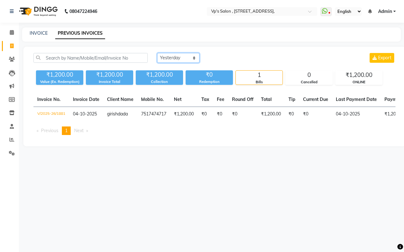
click at [157, 53] on select "[DATE] [DATE] Custom Range" at bounding box center [178, 58] width 42 height 10
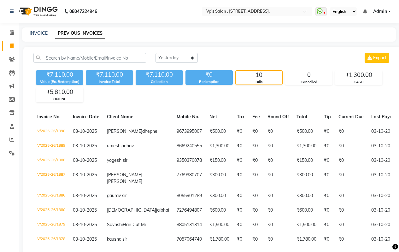
click at [381, 9] on span "Admin" at bounding box center [380, 11] width 14 height 7
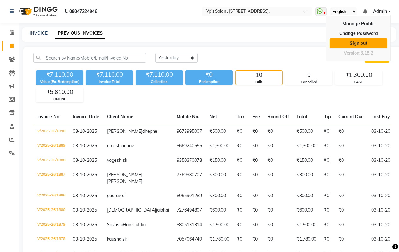
click at [370, 40] on link "Sign out" at bounding box center [359, 43] width 58 height 10
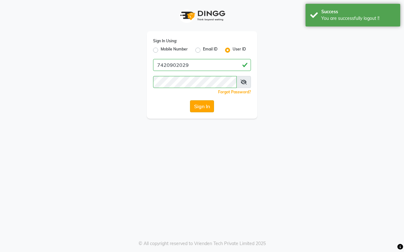
click at [199, 102] on button "Sign In" at bounding box center [202, 106] width 24 height 12
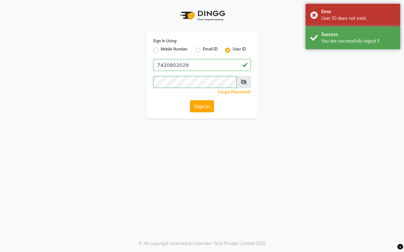
click at [208, 107] on button "Sign In" at bounding box center [202, 106] width 24 height 12
click at [161, 50] on label "Mobile Number" at bounding box center [174, 50] width 27 height 8
click at [161, 50] on input "Mobile Number" at bounding box center [163, 48] width 4 height 4
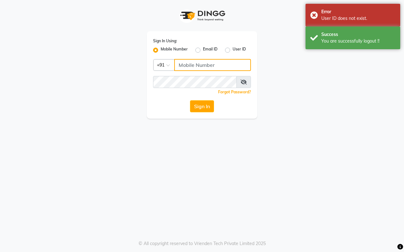
click at [198, 68] on input "Username" at bounding box center [212, 65] width 77 height 12
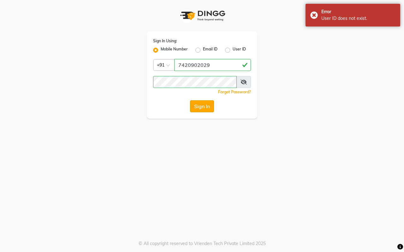
click at [204, 103] on button "Sign In" at bounding box center [202, 106] width 24 height 12
